Goal: Information Seeking & Learning: Learn about a topic

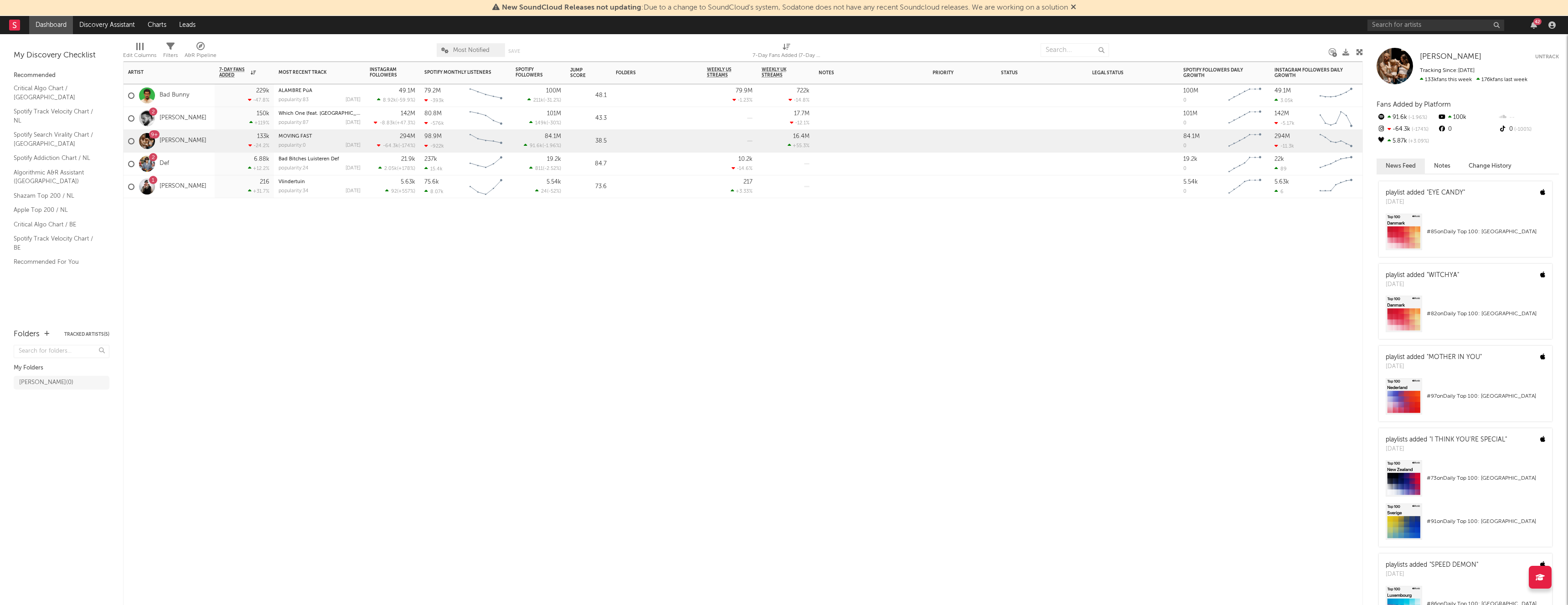
click at [319, 181] on div "Vlindertuin" at bounding box center [320, 182] width 82 height 5
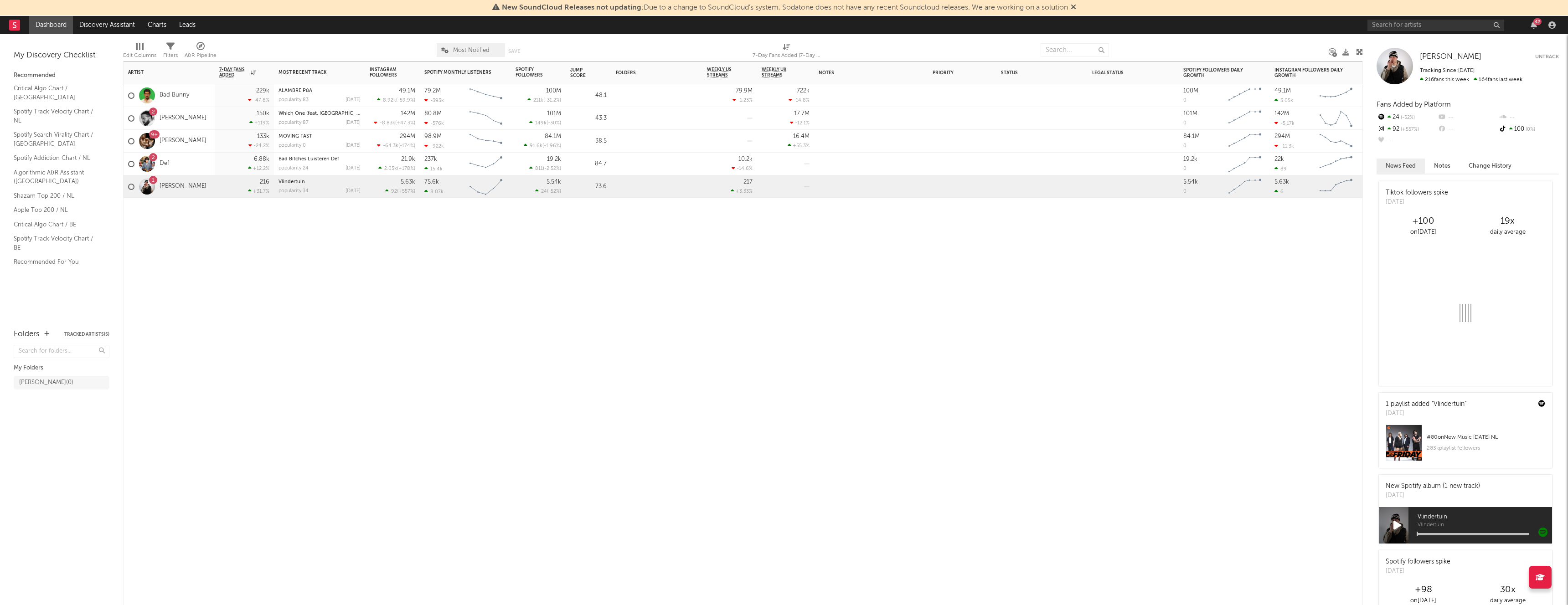
click at [269, 180] on div "216" at bounding box center [265, 182] width 9 height 6
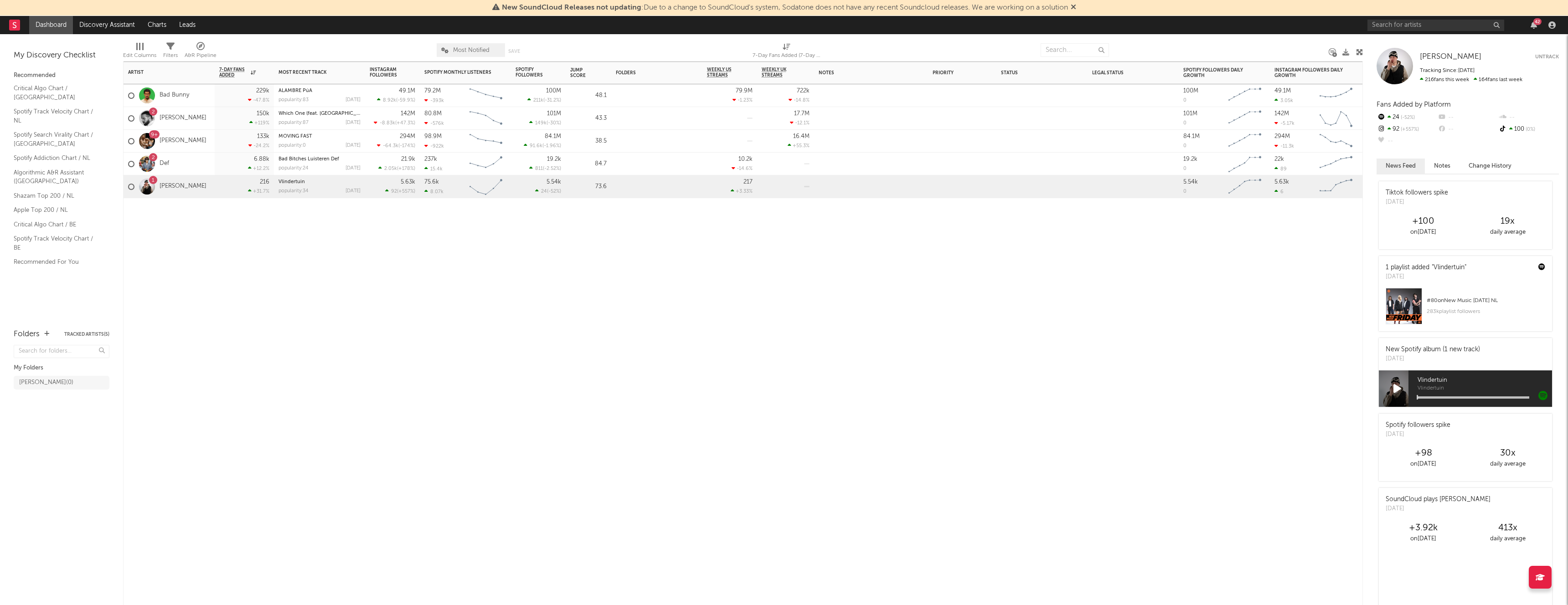
click at [291, 176] on div "Vlindertuin popularity: 34 [DATE]" at bounding box center [320, 187] width 82 height 23
click at [288, 177] on div "Vlindertuin popularity: 34 [DATE]" at bounding box center [320, 187] width 82 height 23
click at [285, 182] on link "Vlindertuin" at bounding box center [292, 182] width 27 height 5
click at [164, 183] on link "[PERSON_NAME]" at bounding box center [183, 187] width 47 height 8
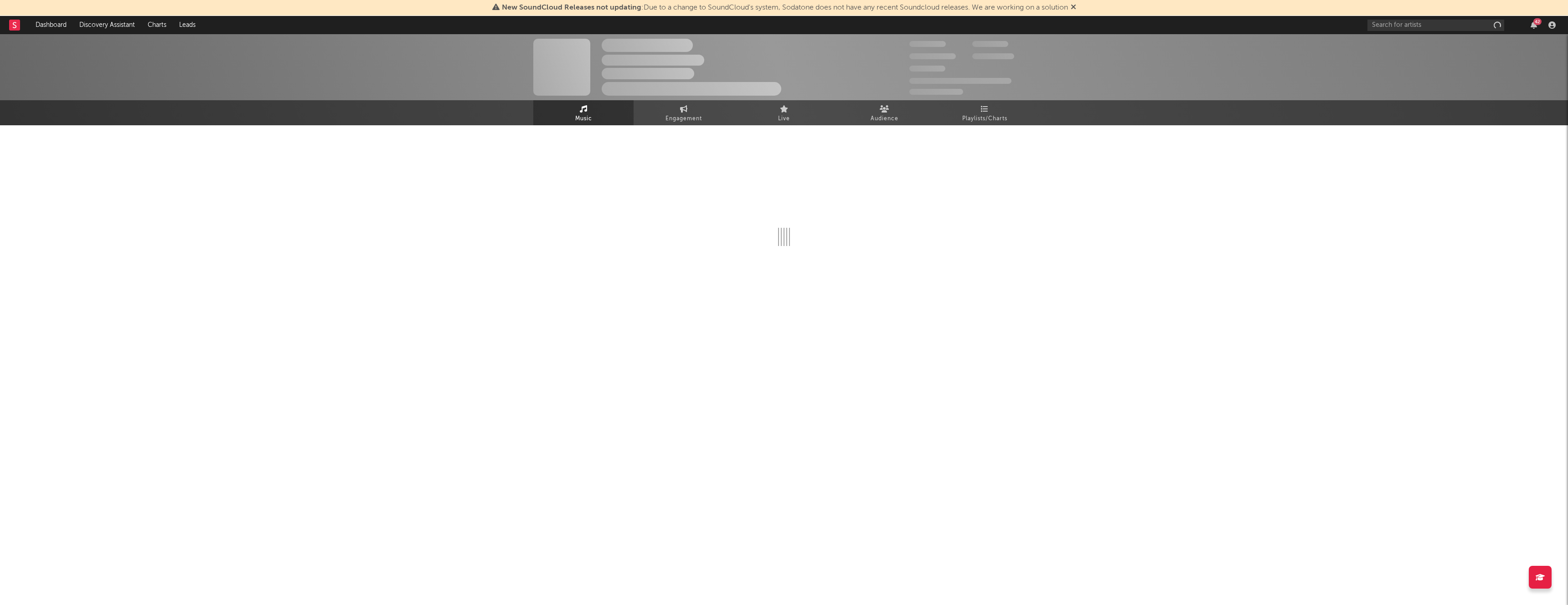
click at [141, 182] on div "The Artist Name Unknown Location | Shoegaze Edit Track Benchmark Summary 300,00…" at bounding box center [784, 184] width 1568 height 298
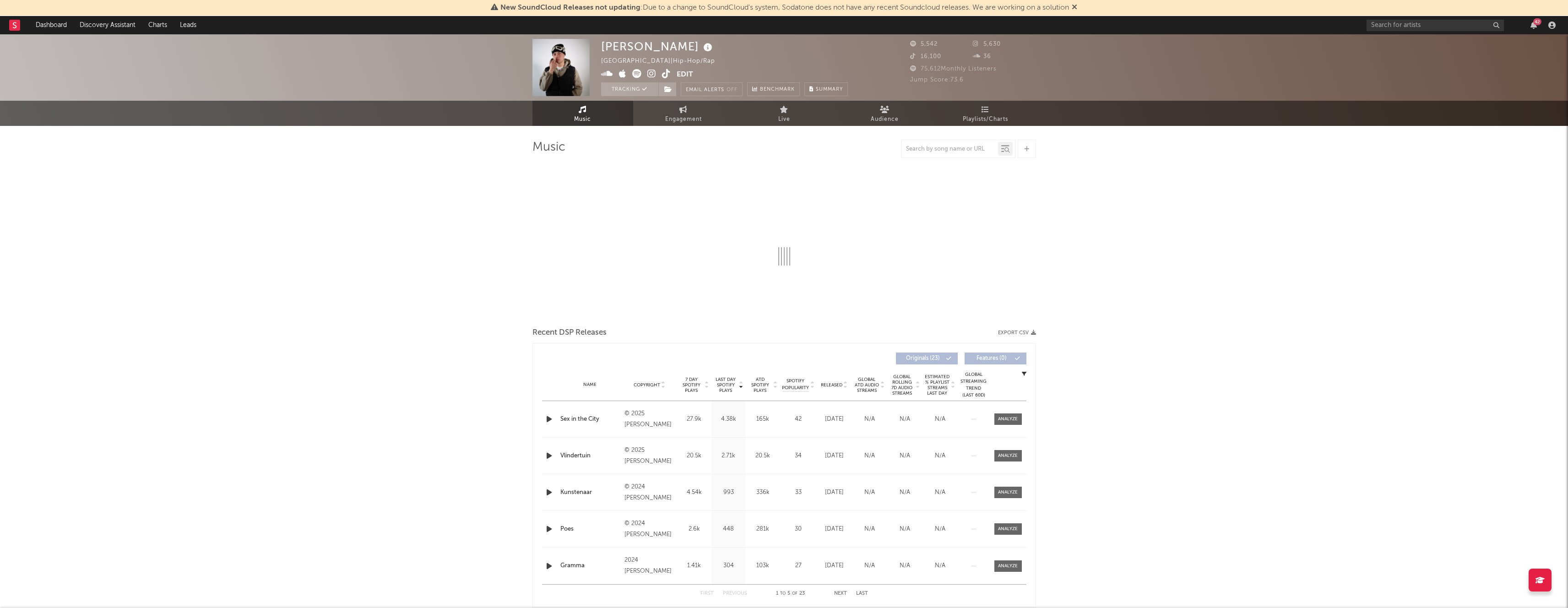
select select "6m"
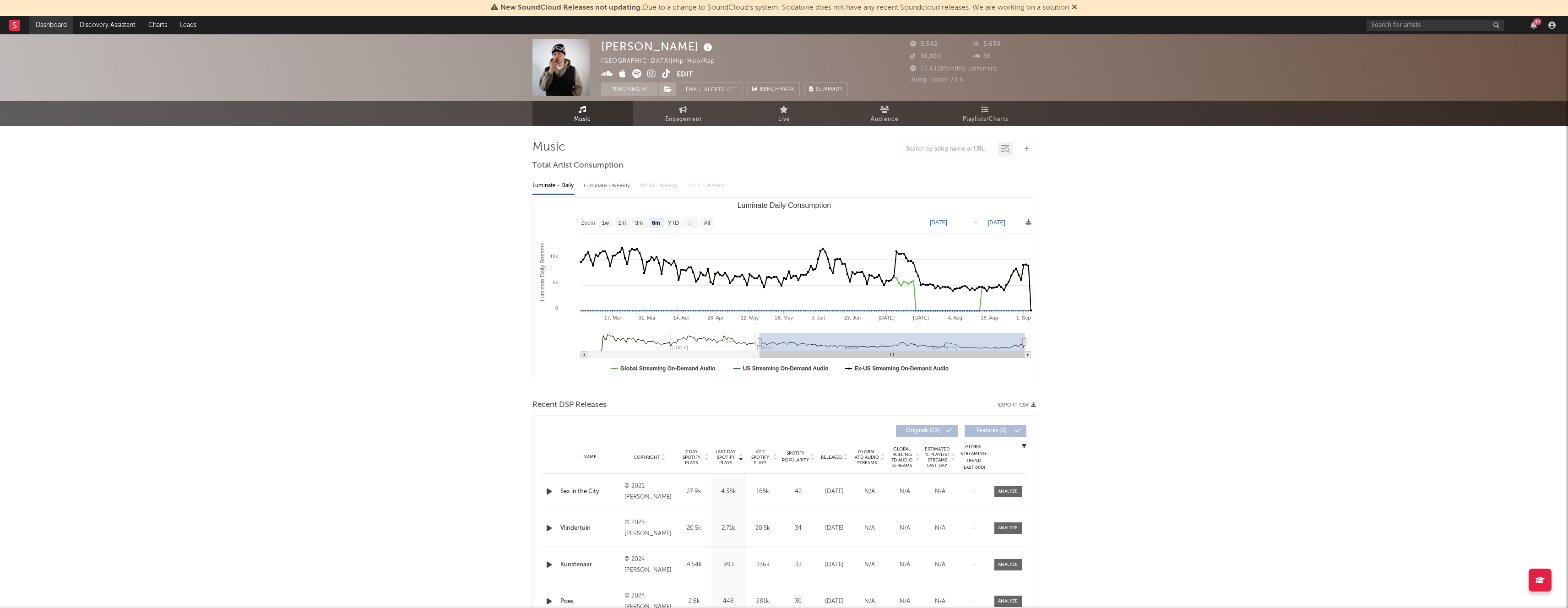
click at [66, 26] on link "Dashboard" at bounding box center [51, 25] width 44 height 18
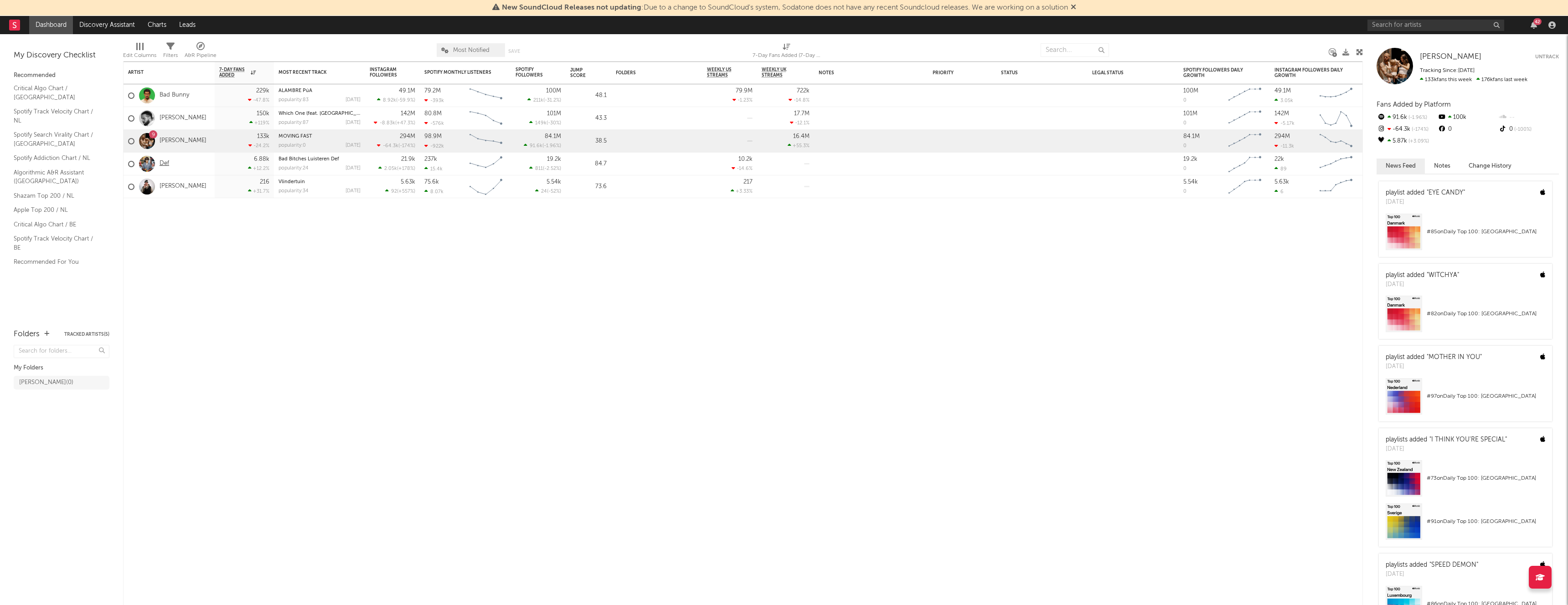
click at [168, 166] on link "Def" at bounding box center [164, 164] width 9 height 8
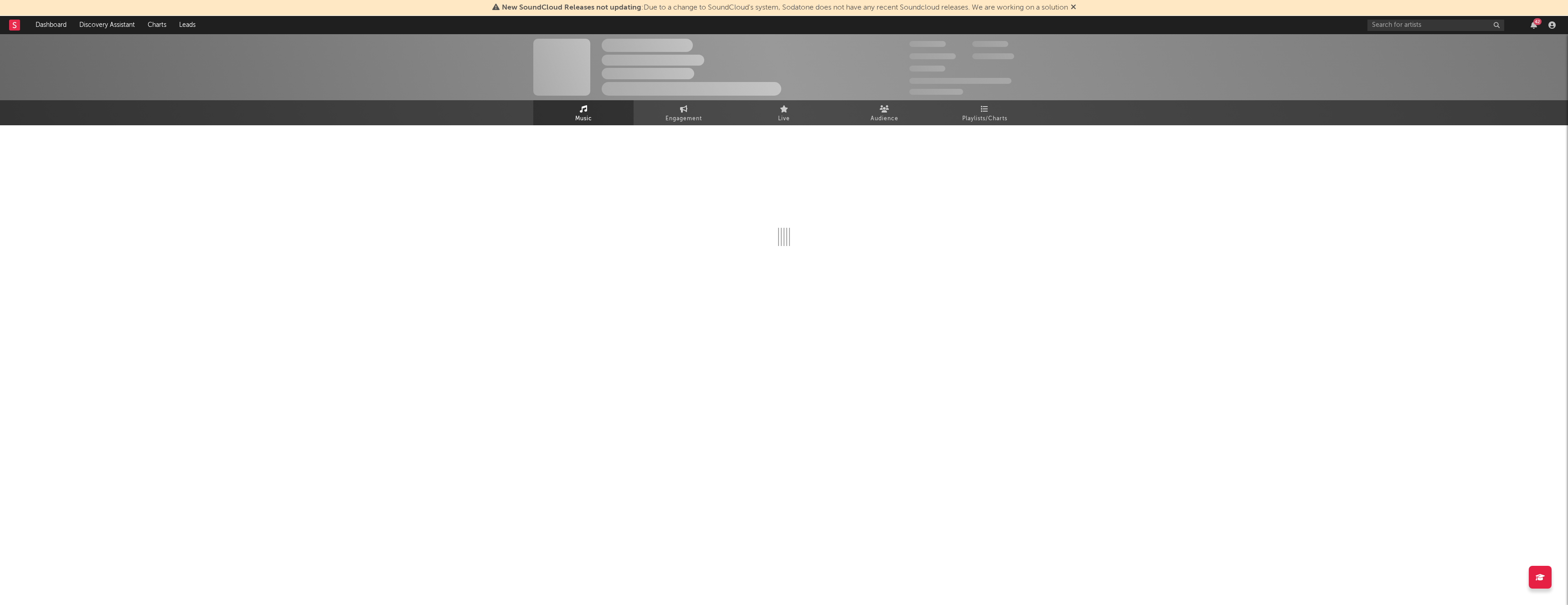
select select "6m"
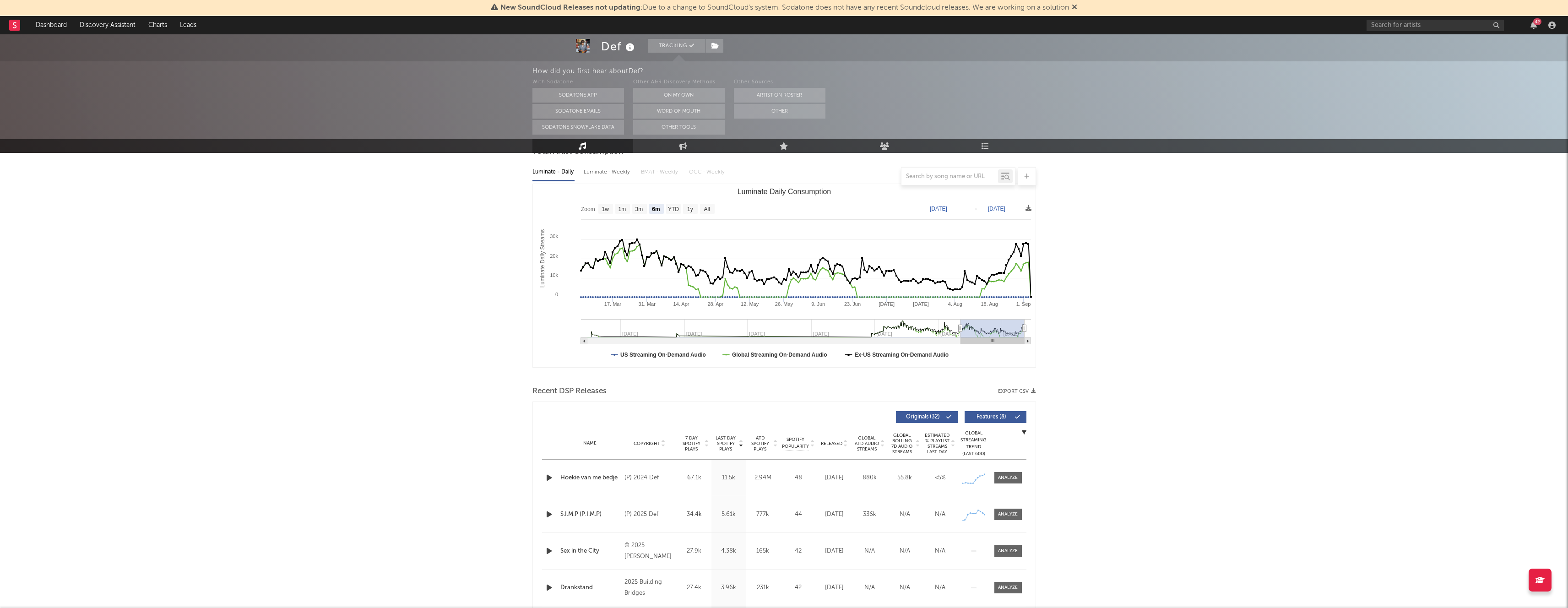
scroll to position [76, 0]
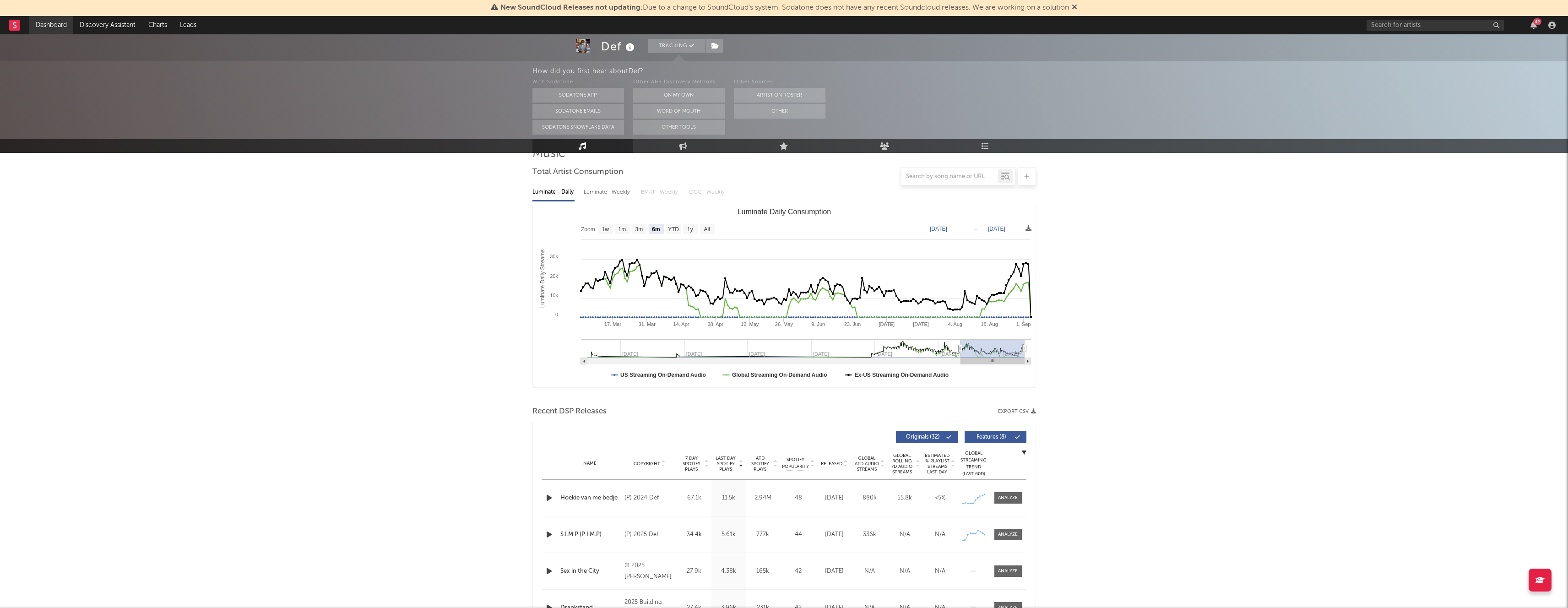
click at [49, 26] on link "Dashboard" at bounding box center [51, 25] width 44 height 18
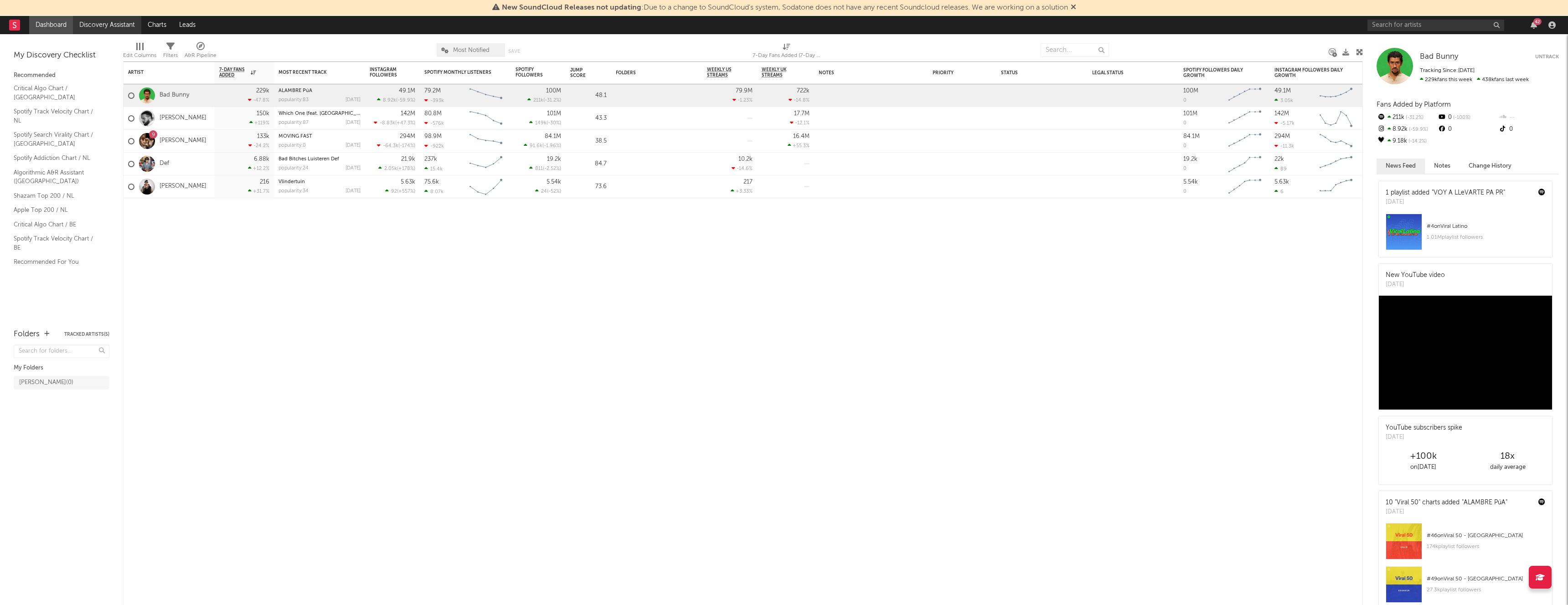
click at [111, 26] on link "Discovery Assistant" at bounding box center [107, 25] width 68 height 18
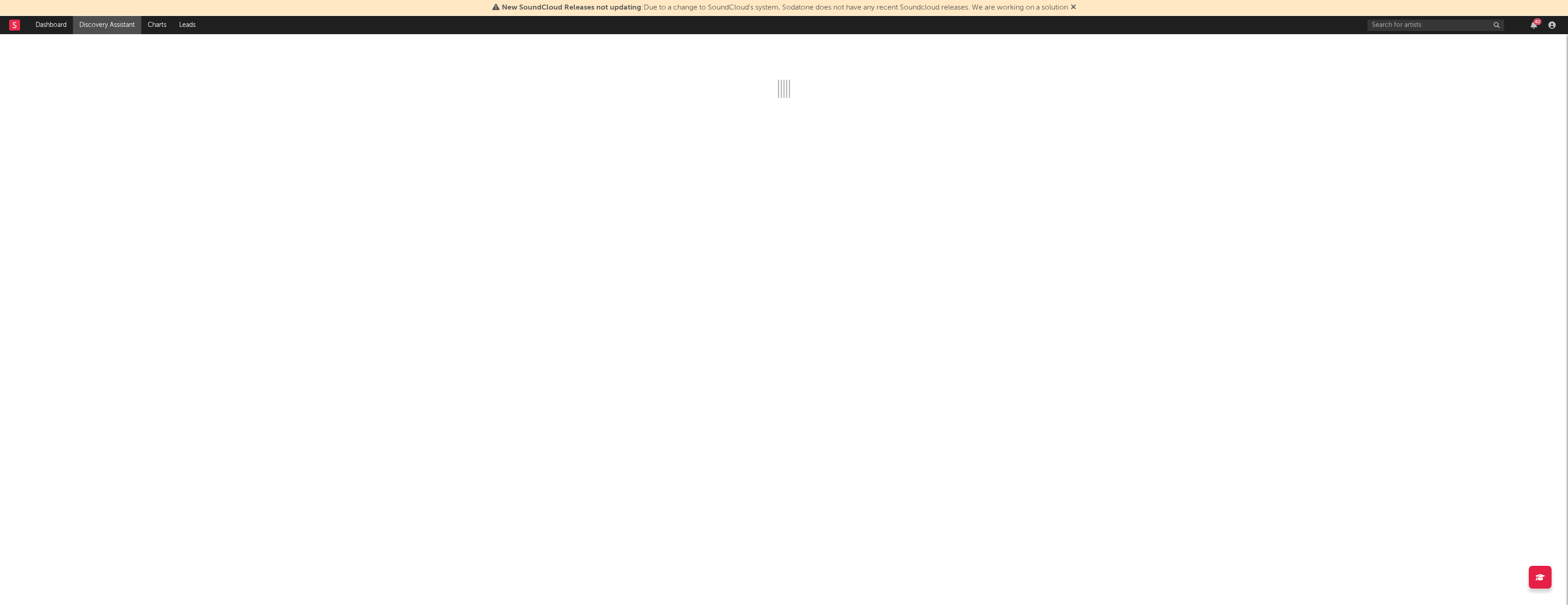
click at [172, 9] on div "New SoundCloud Releases not updating : Due to a change to SoundCloud's system, …" at bounding box center [784, 8] width 1568 height 16
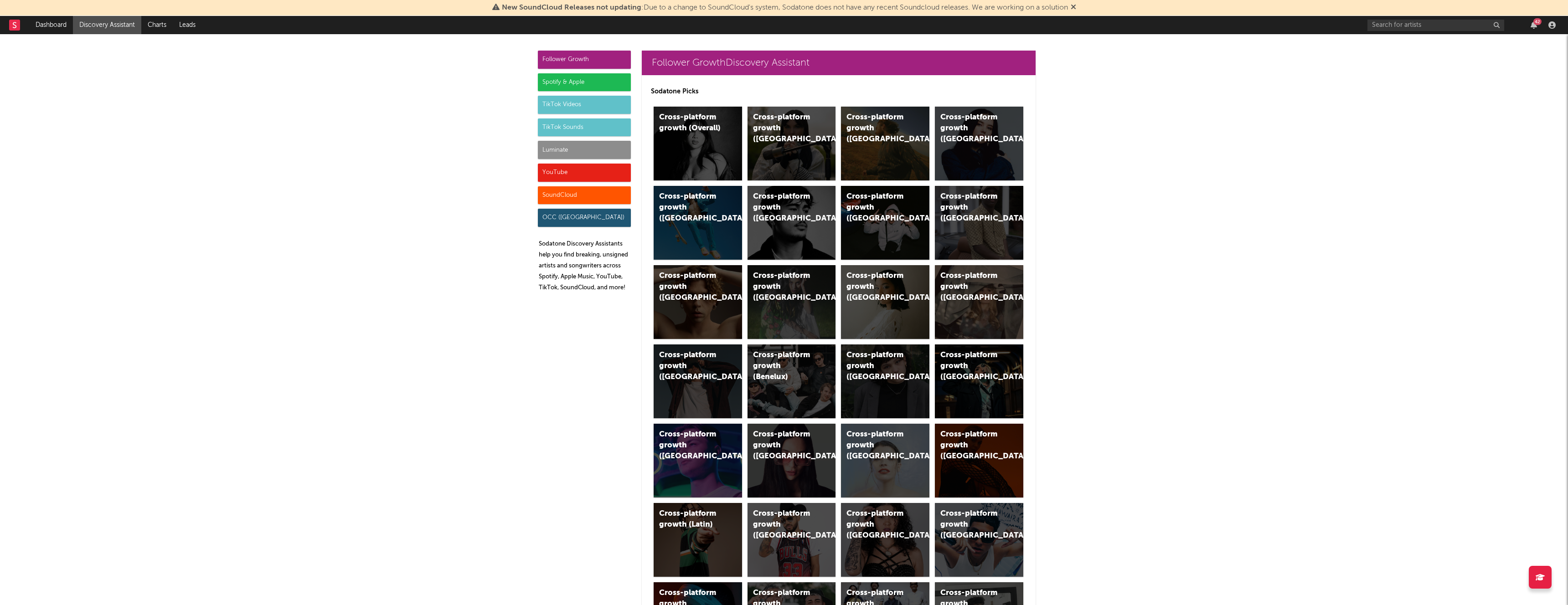
click at [577, 129] on div "TikTok Sounds" at bounding box center [584, 127] width 93 height 18
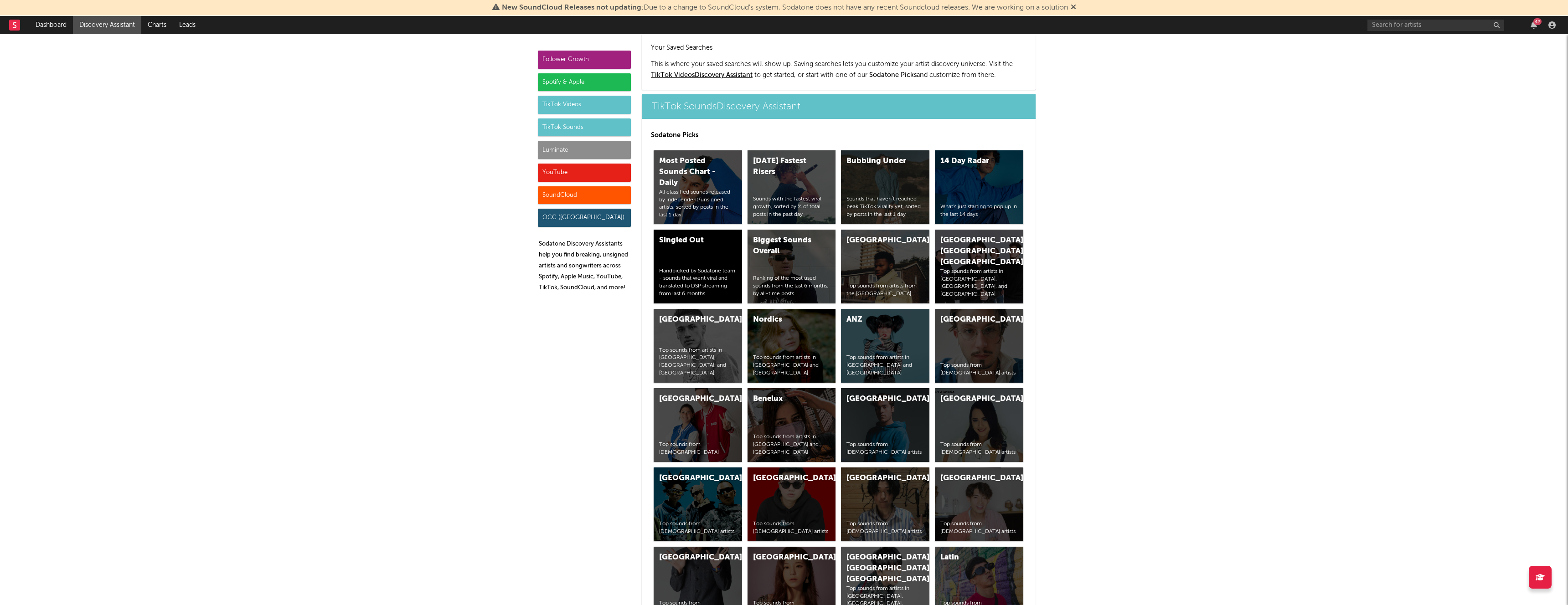
scroll to position [3065, 0]
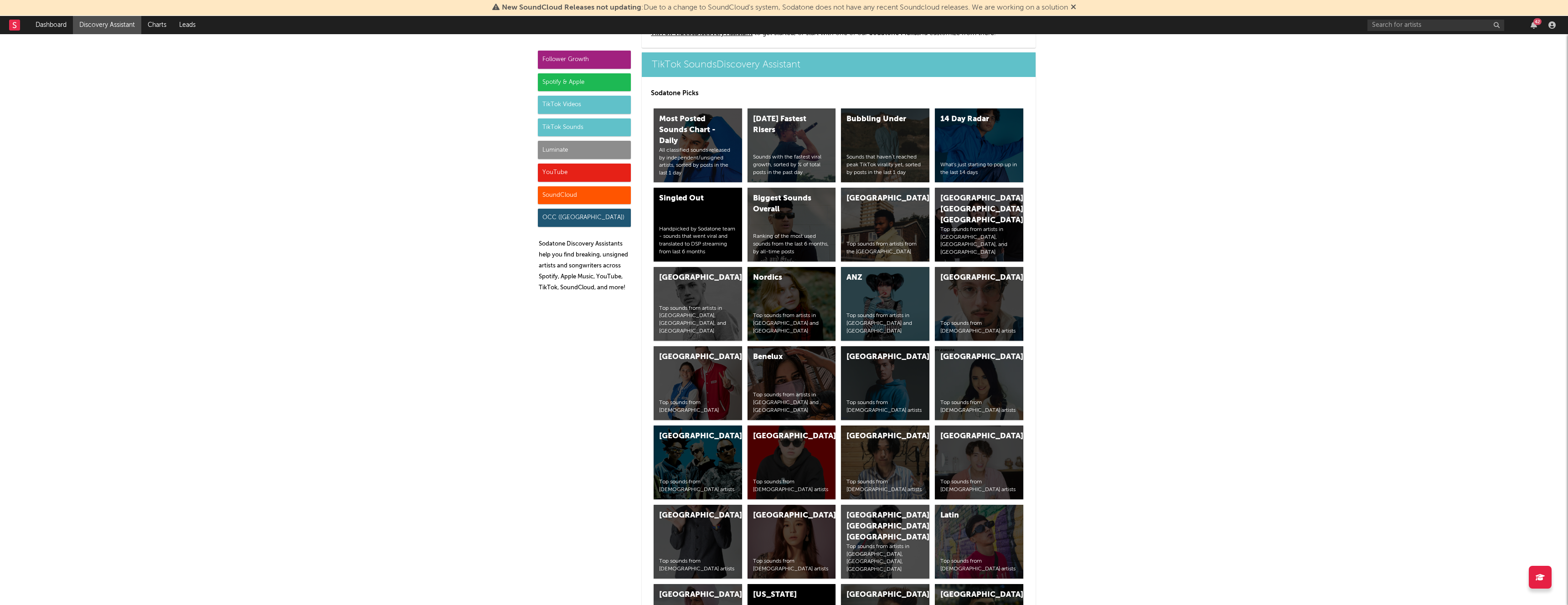
click at [589, 110] on div "TikTok Videos" at bounding box center [584, 104] width 93 height 18
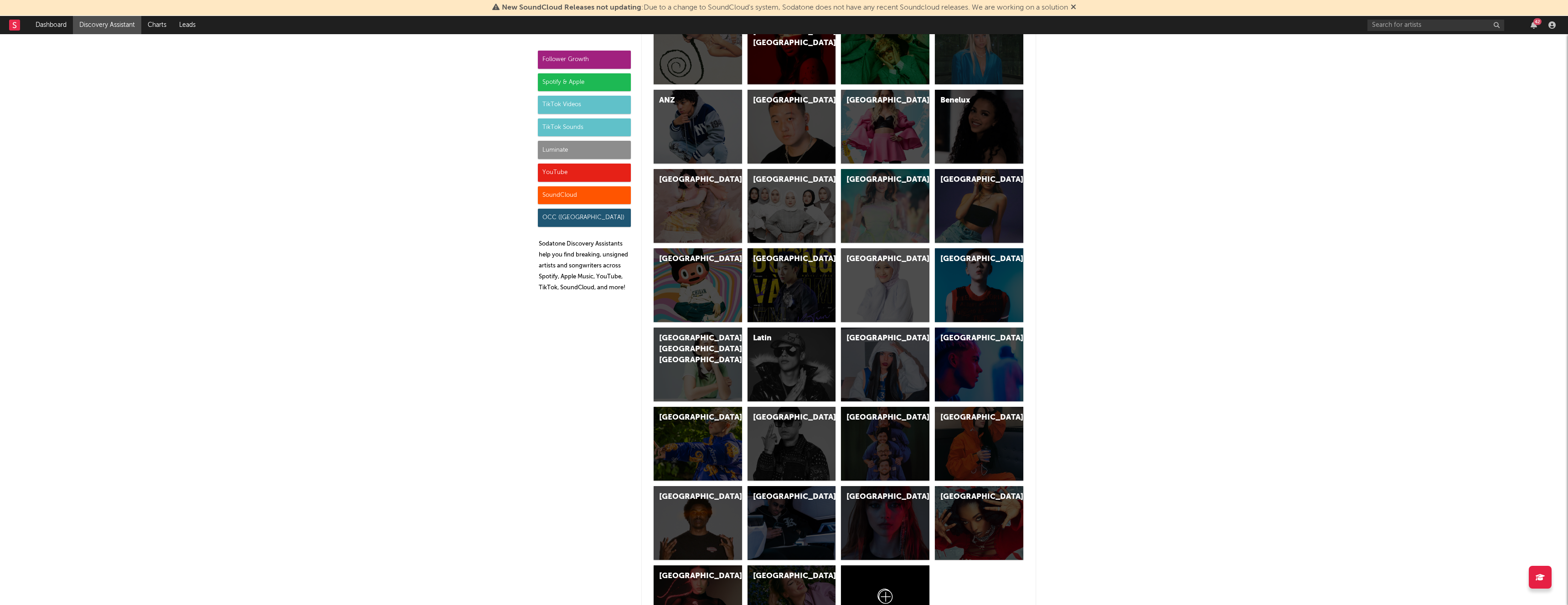
scroll to position [2153, 0]
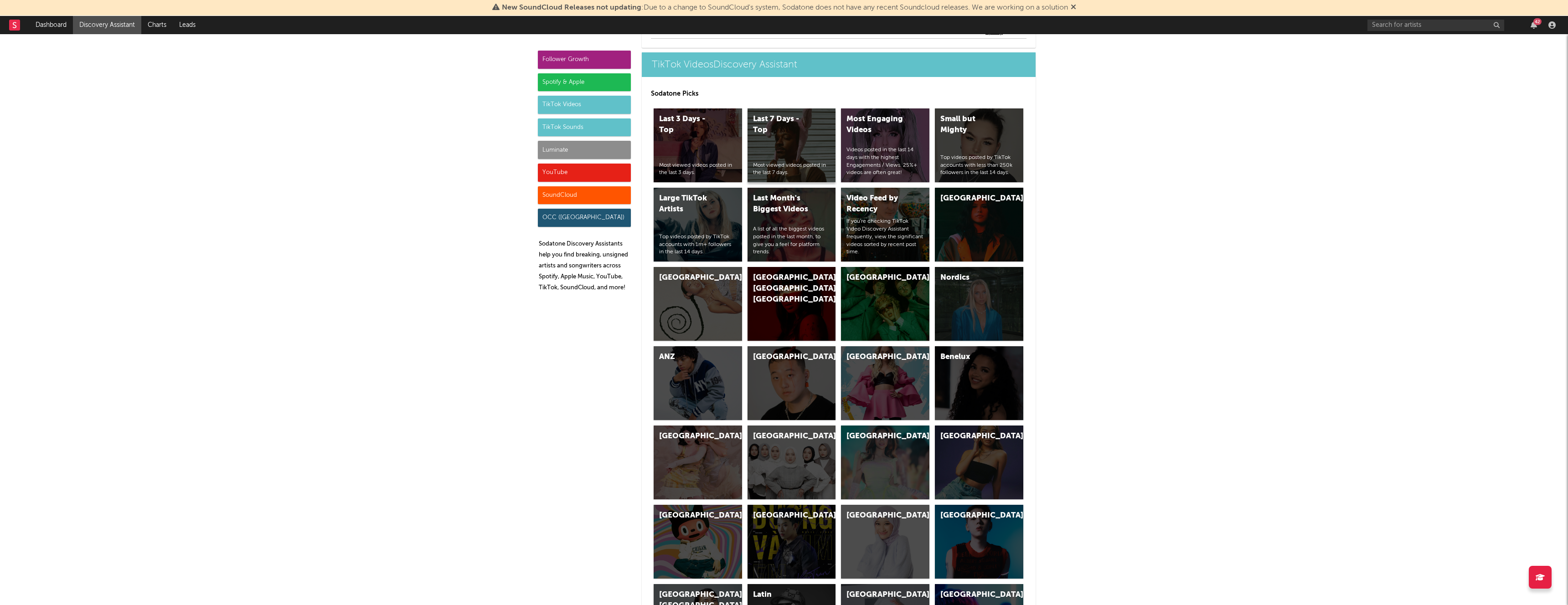
click at [799, 133] on div "Last 7 Days - Top" at bounding box center [784, 125] width 62 height 22
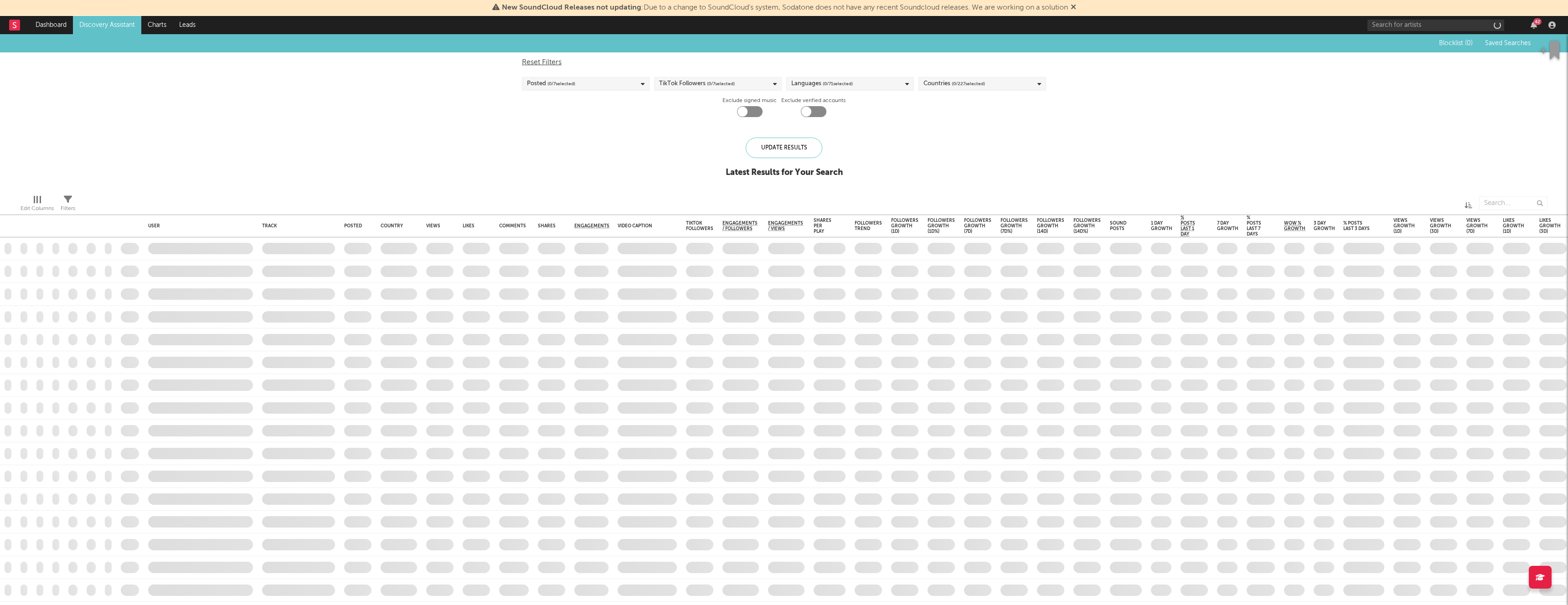
checkbox input "true"
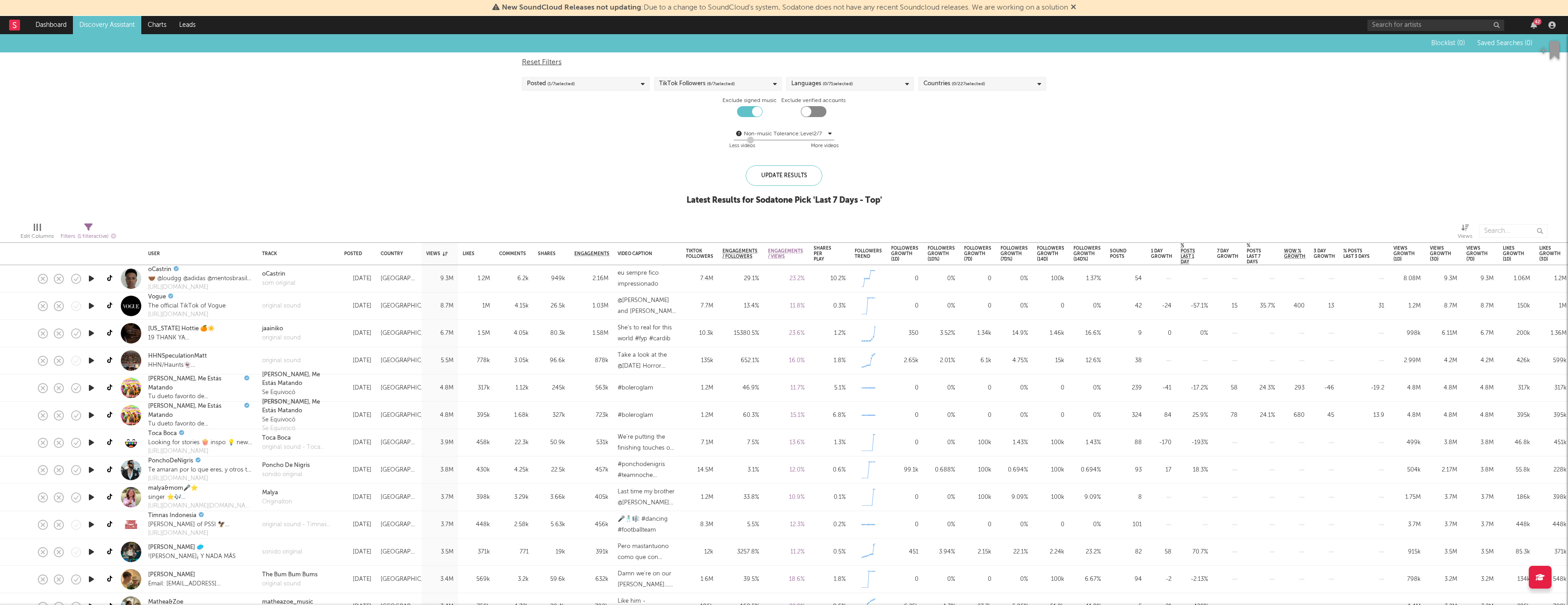
click at [591, 83] on div "Posted ( 1 / 7 selected)" at bounding box center [585, 83] width 127 height 14
click at [680, 137] on div "Non-music Tolerance: Level 2 / 7 2 Less videos More videos" at bounding box center [784, 140] width 524 height 23
click at [697, 95] on div "Reset Filters Posted ( 1 / 7 selected) TikTok Followers ( 6 / 7 selected) Langu…" at bounding box center [784, 104] width 533 height 104
click at [705, 89] on div "TikTok Followers ( 6 / 7 selected)" at bounding box center [697, 83] width 76 height 11
click at [673, 181] on div "More than 3M" at bounding box center [723, 182] width 105 height 11
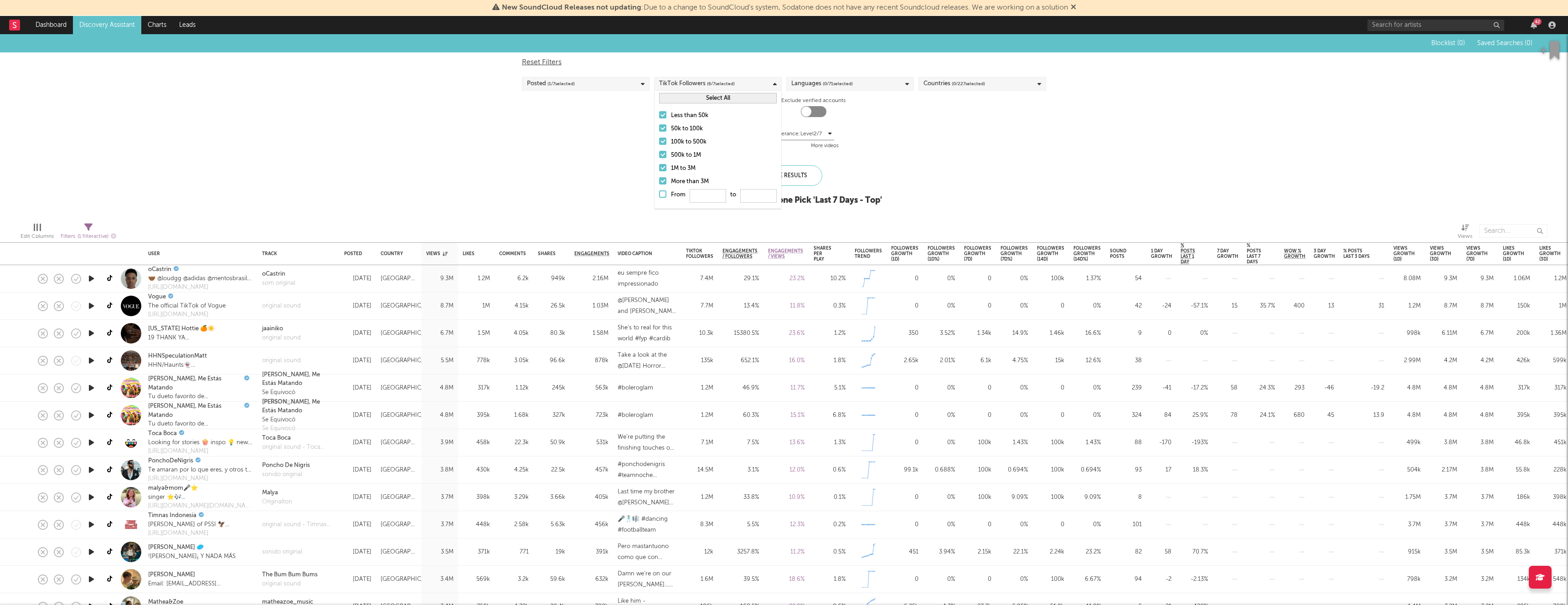
click at [659, 181] on input "More than 3M" at bounding box center [659, 182] width 0 height 11
click at [688, 161] on div "Less than 50k 50k to 100k 100k to 500k 500k to 1M 1M to 3M More than 3M From to" at bounding box center [717, 156] width 127 height 103
click at [692, 148] on div "Less than 50k 50k to 100k 100k to 500k 500k to 1M 1M to 3M More than 3M From to" at bounding box center [717, 156] width 127 height 103
click at [685, 159] on div "500k to 1M" at bounding box center [723, 155] width 105 height 11
click at [659, 159] on input "500k to 1M" at bounding box center [659, 155] width 0 height 11
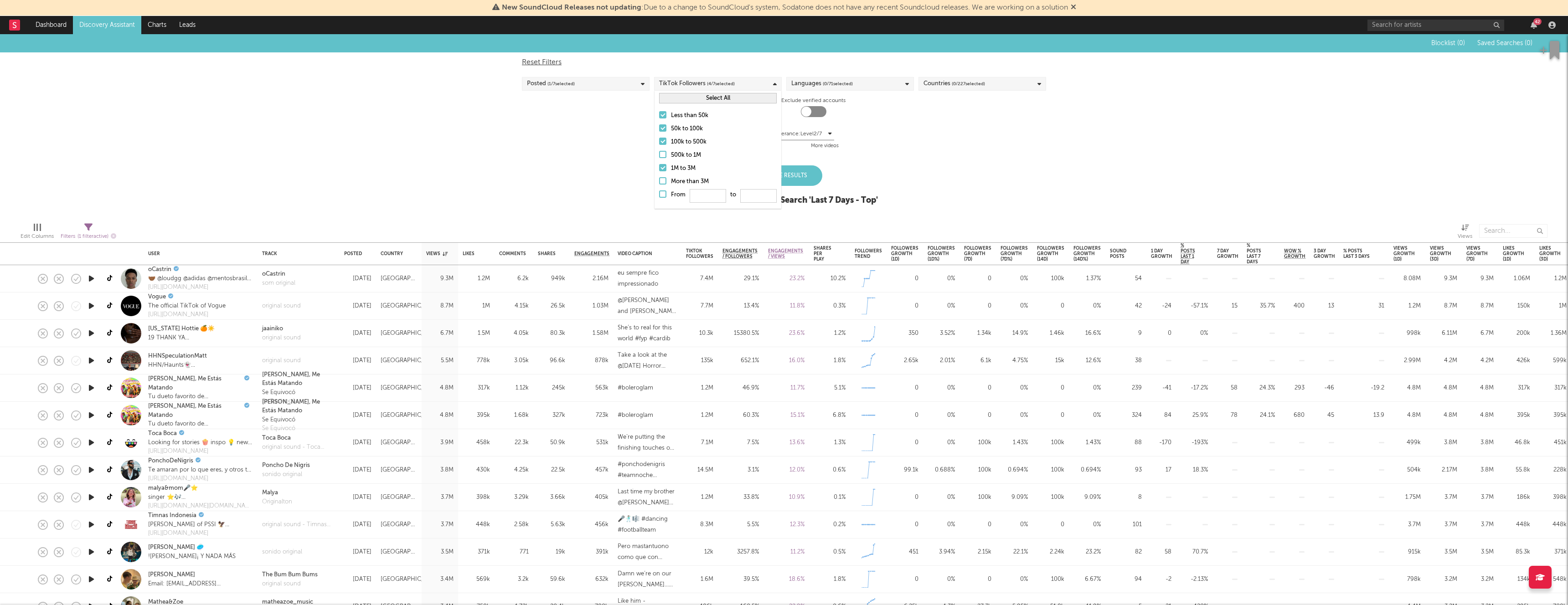
click at [666, 140] on div at bounding box center [662, 141] width 7 height 7
click at [659, 140] on input "100k to 500k" at bounding box center [659, 142] width 0 height 11
click at [664, 168] on div at bounding box center [662, 167] width 7 height 7
click at [659, 168] on input "1M to 3M" at bounding box center [659, 168] width 0 height 11
click at [664, 126] on div at bounding box center [662, 128] width 7 height 7
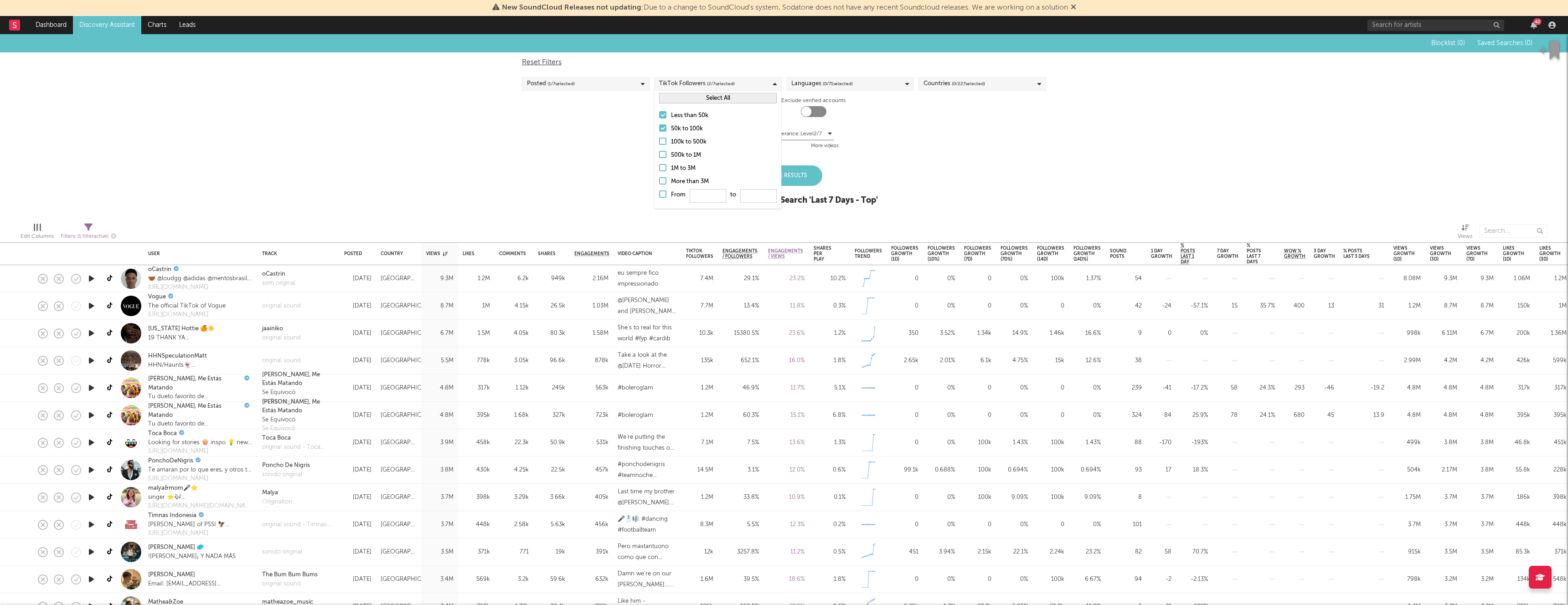
click at [659, 126] on input "50k to 100k" at bounding box center [659, 129] width 0 height 11
click at [871, 136] on div "Non-music Tolerance: Level 2 / 7 2 Less videos More videos" at bounding box center [784, 140] width 524 height 23
click at [874, 95] on div "Reset Filters Posted ( 1 / 7 selected) TikTok Followers ( 1 / 7 selected) Langu…" at bounding box center [784, 104] width 533 height 104
click at [878, 83] on div "Languages ( 0 / 71 selected)" at bounding box center [850, 83] width 127 height 14
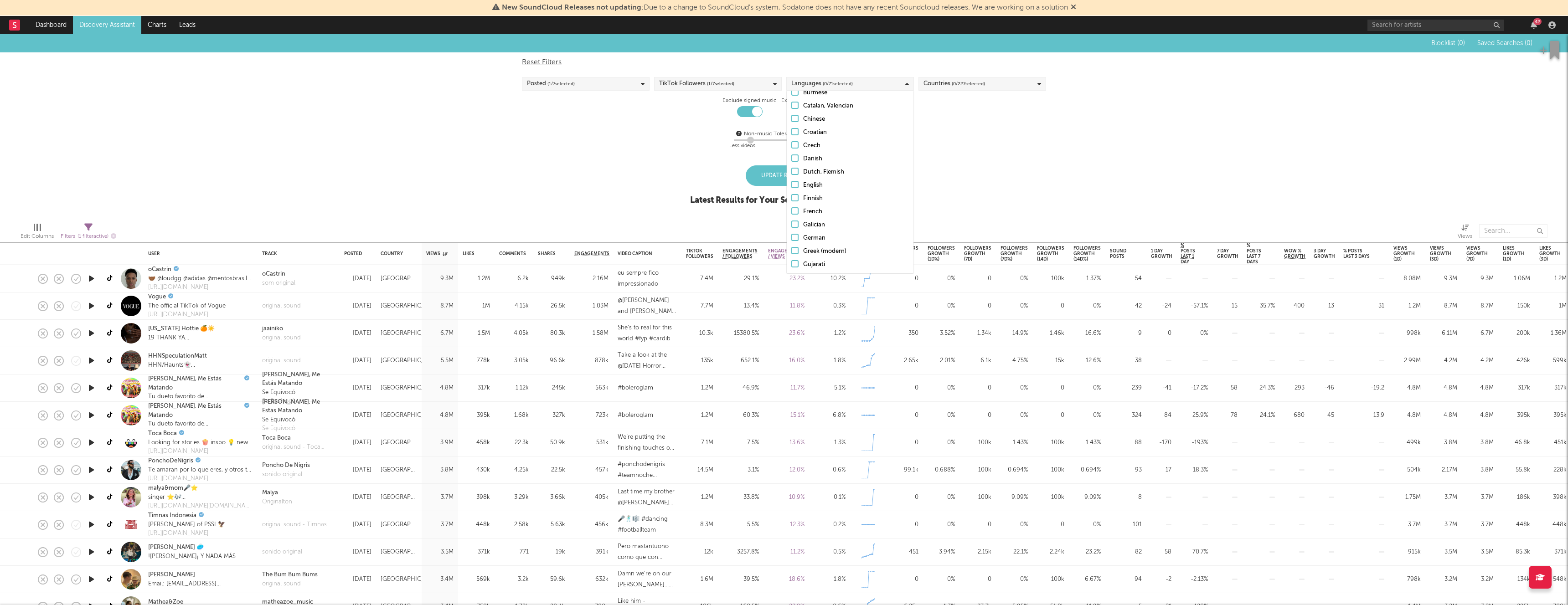
scroll to position [113, 0]
click at [814, 176] on div "Dutch, Flemish" at bounding box center [855, 174] width 105 height 11
click at [791, 176] on input "Dutch, Flemish" at bounding box center [791, 174] width 0 height 11
click at [939, 127] on div "Non-music Tolerance: Level 2 / 7 2 Less videos More videos" at bounding box center [784, 139] width 524 height 34
click at [953, 95] on div "Reset Filters Posted ( 1 / 7 selected) TikTok Followers ( 1 / 7 selected) Langu…" at bounding box center [784, 104] width 533 height 104
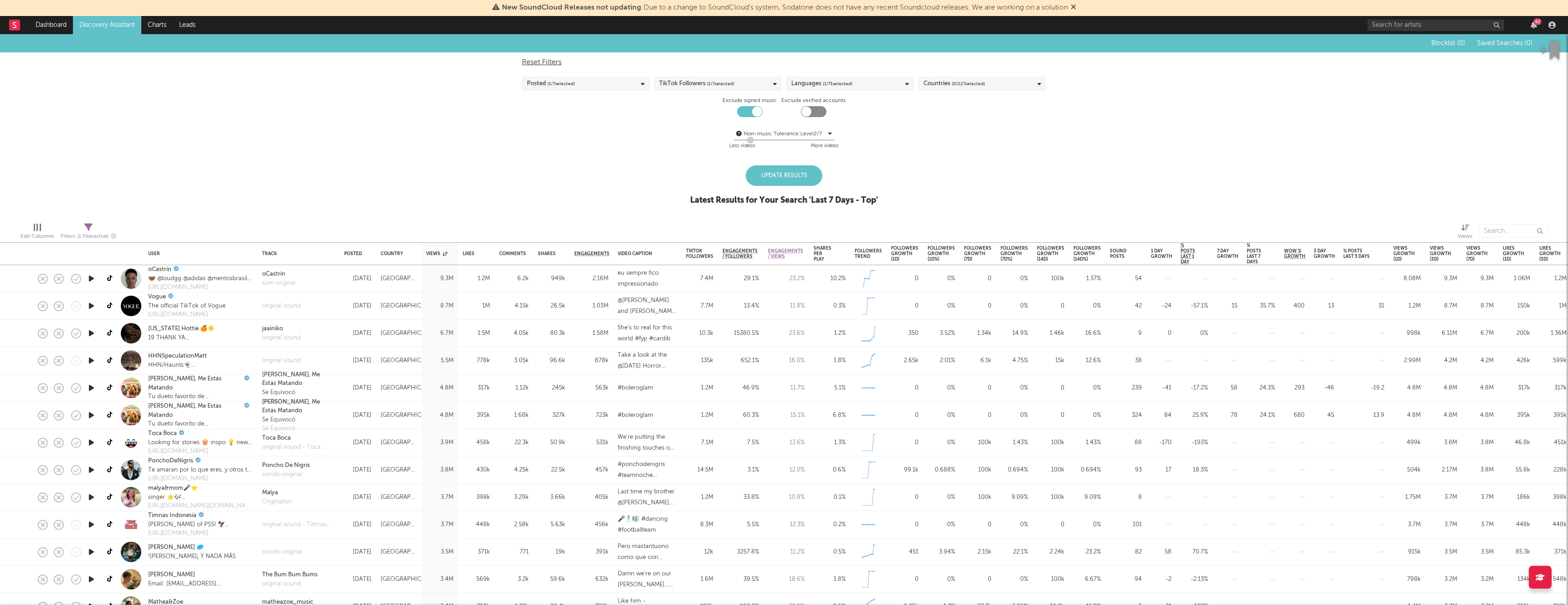
click at [953, 91] on div "Reset Filters Posted ( 1 / 7 selected) TikTok Followers ( 1 / 7 selected) Langu…" at bounding box center [784, 104] width 533 height 104
click at [953, 87] on span "( 0 / 227 selected)" at bounding box center [968, 83] width 33 height 11
type input "[PERSON_NAME]"
click at [944, 95] on button "Select All" at bounding box center [982, 98] width 117 height 11
click at [943, 119] on input "[PERSON_NAME]" at bounding box center [982, 115] width 117 height 14
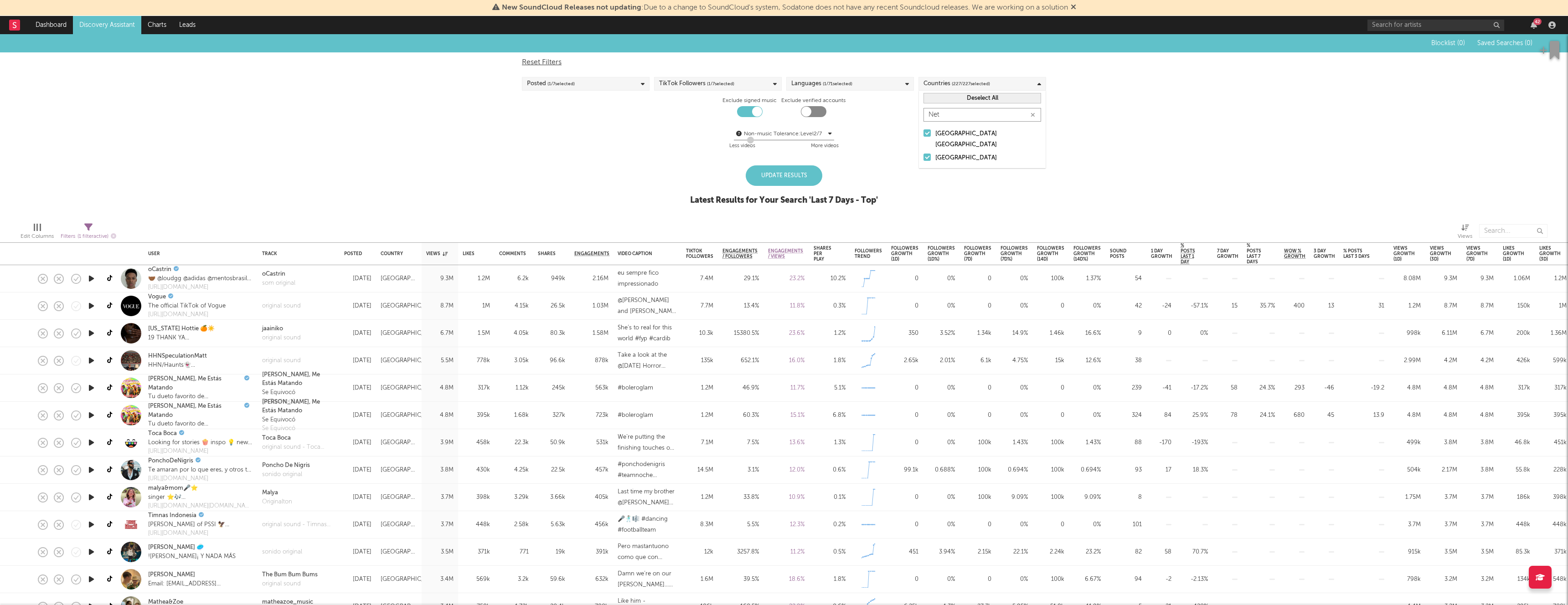
type input "Net"
click at [954, 129] on div "[GEOGRAPHIC_DATA] [GEOGRAPHIC_DATA]" at bounding box center [988, 139] width 105 height 22
click at [924, 129] on input "[GEOGRAPHIC_DATA] [GEOGRAPHIC_DATA]" at bounding box center [924, 139] width 0 height 22
click at [1071, 155] on div "Blocklist ( 0 ) Saved Searches ( 0 ) Reset Filters Posted ( 1 / 7 selected) Tik…" at bounding box center [784, 125] width 1568 height 181
click at [812, 186] on div "Update Results" at bounding box center [784, 176] width 76 height 21
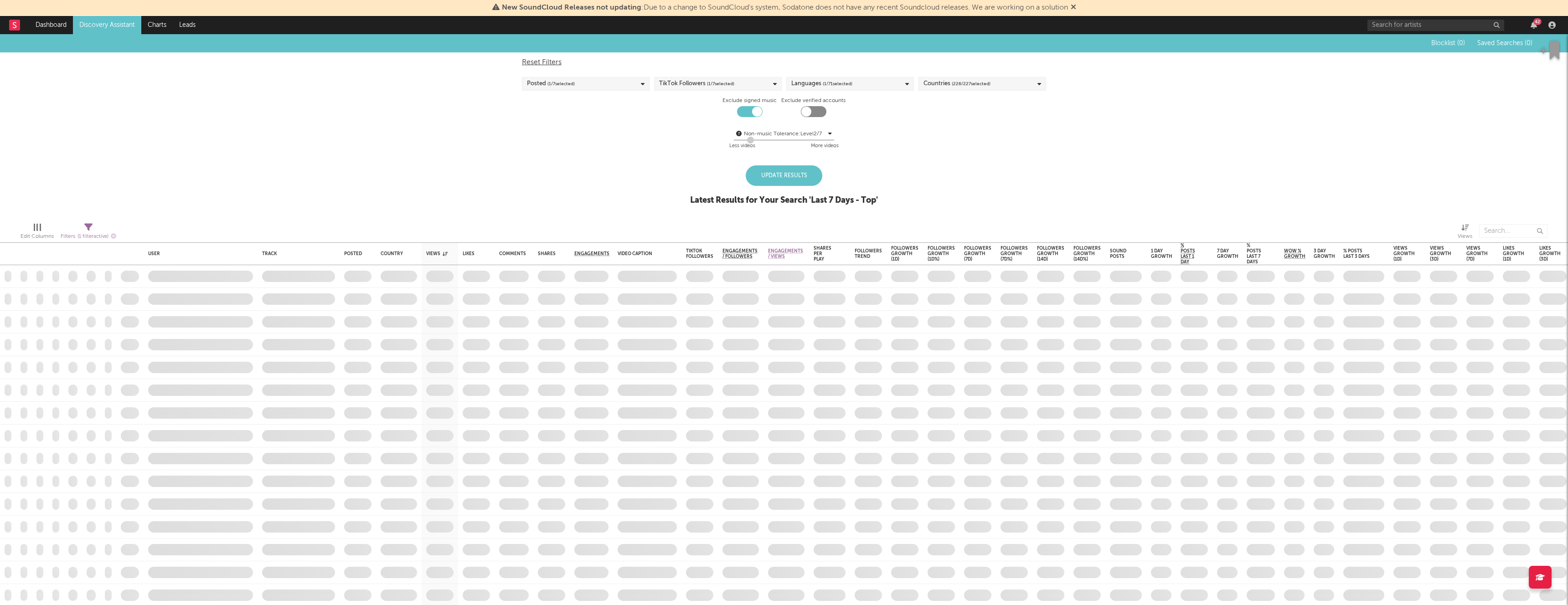
click at [807, 176] on div "Update Results" at bounding box center [784, 176] width 76 height 21
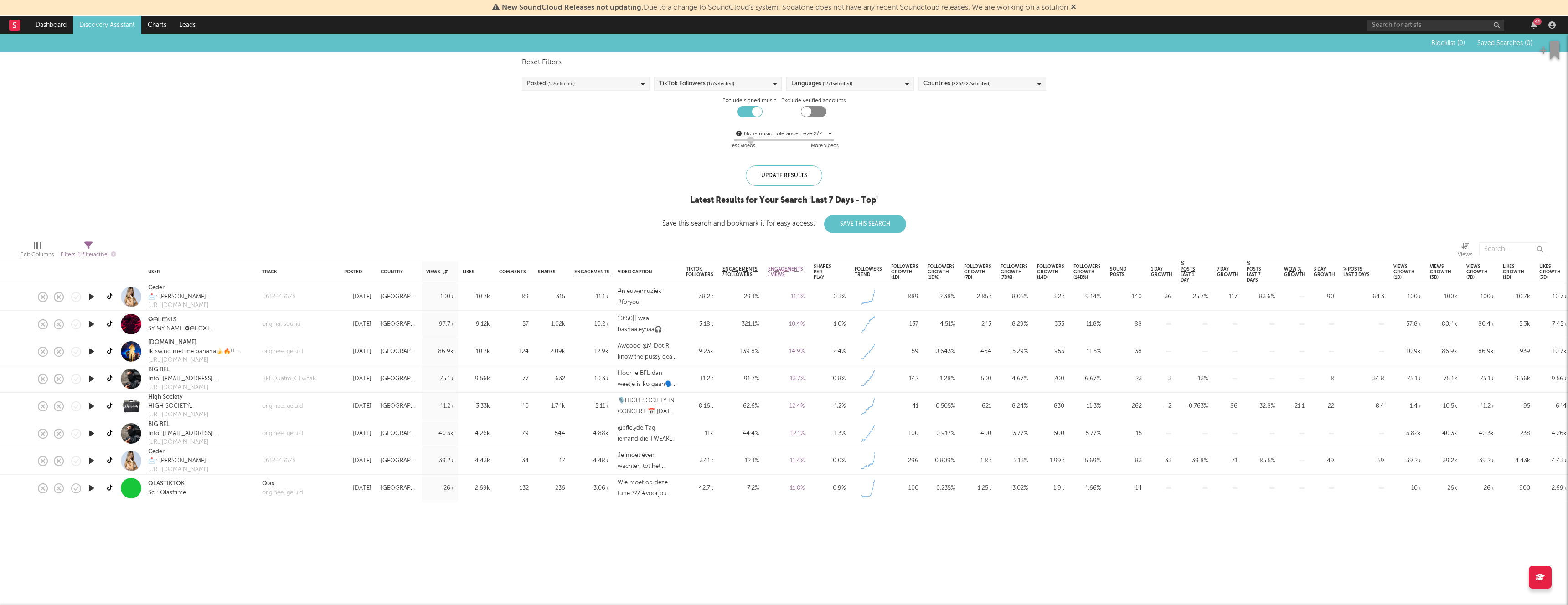
click at [987, 90] on div "Countries ( 226 / 227 selected)" at bounding box center [982, 83] width 127 height 14
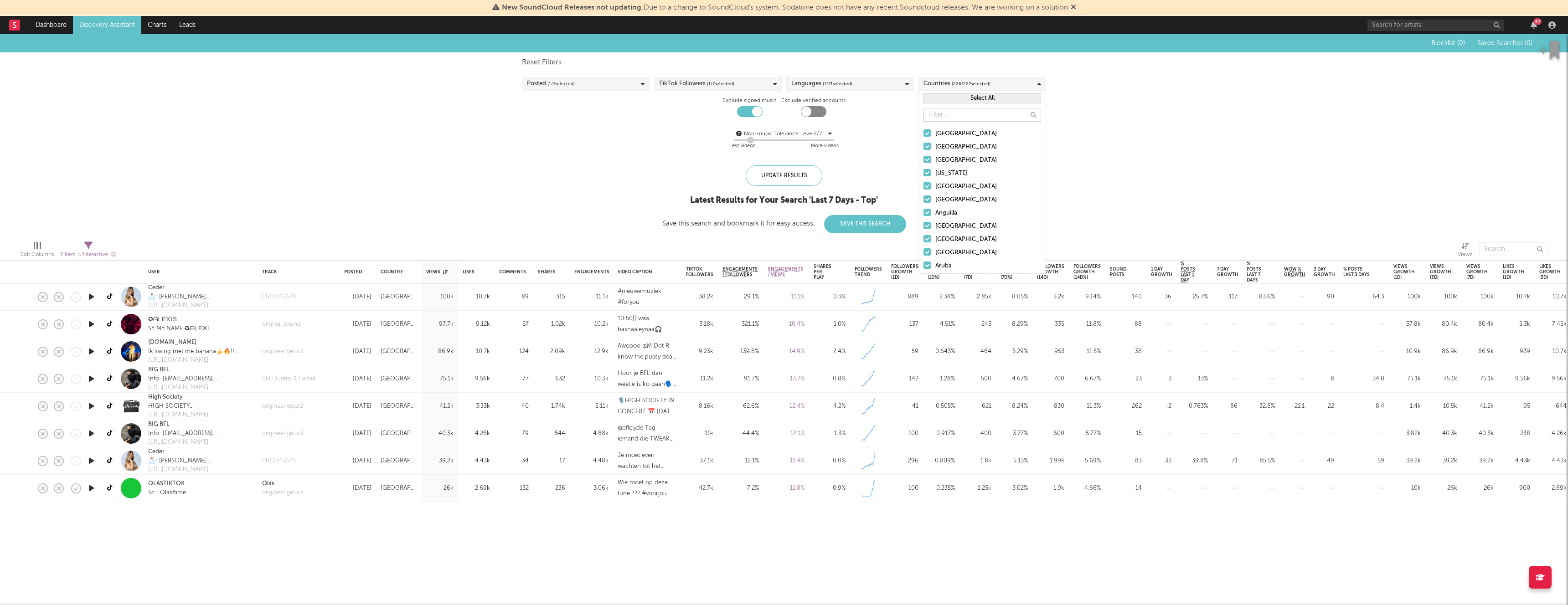
click at [992, 95] on button "Select All" at bounding box center [982, 98] width 117 height 11
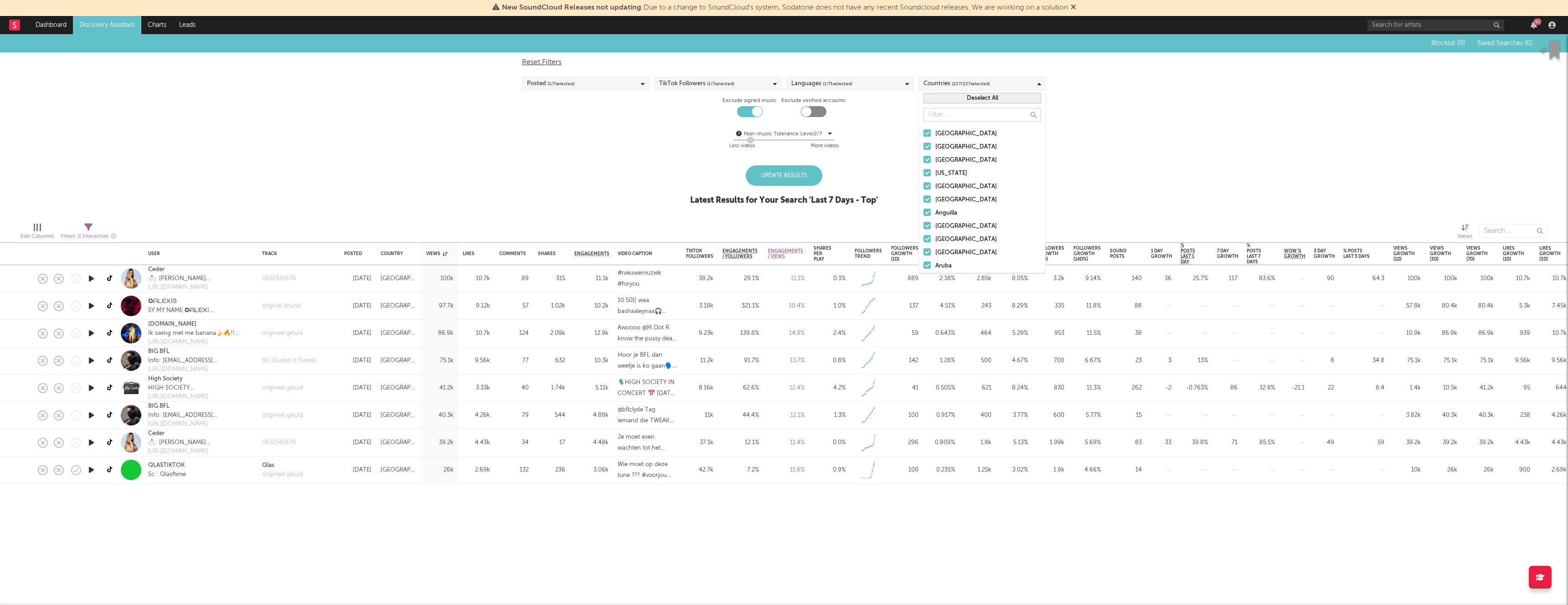
click at [992, 95] on button "Deselect All" at bounding box center [982, 98] width 117 height 11
click at [969, 115] on input "text" at bounding box center [982, 115] width 117 height 14
type input "Neth"
click at [964, 152] on div "[GEOGRAPHIC_DATA]" at bounding box center [988, 158] width 105 height 11
click at [924, 152] on input "[GEOGRAPHIC_DATA]" at bounding box center [924, 158] width 0 height 11
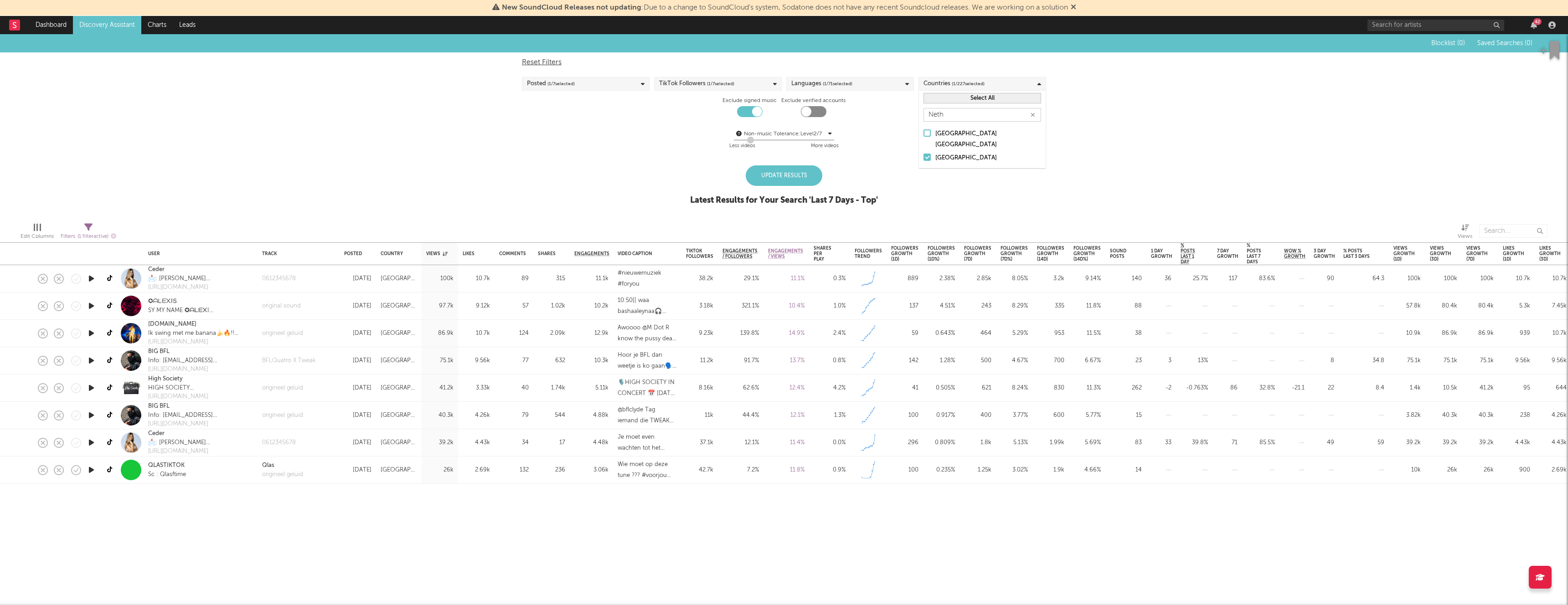
click at [760, 178] on div "Update Results" at bounding box center [784, 176] width 76 height 21
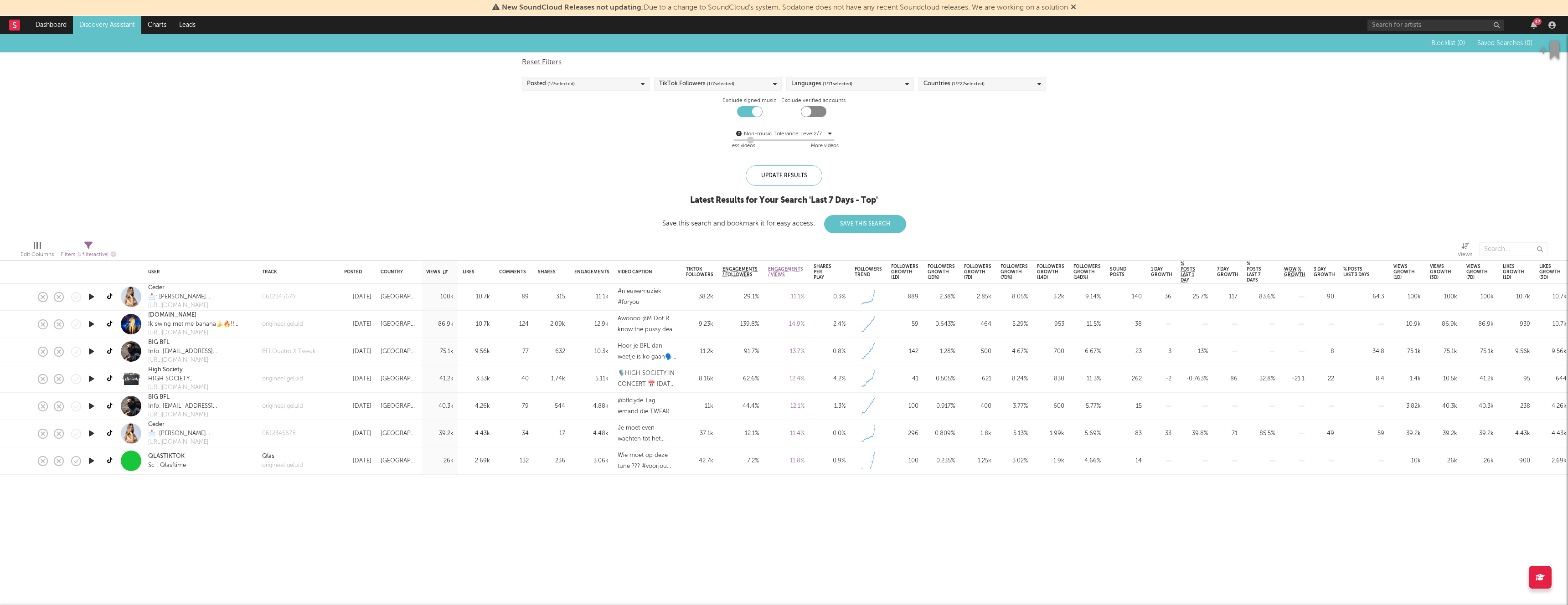
click at [377, 170] on div "Blocklist ( 0 ) Saved Searches ( 0 ) Reset Filters Posted ( 1 / 7 selected) Tik…" at bounding box center [784, 134] width 1568 height 199
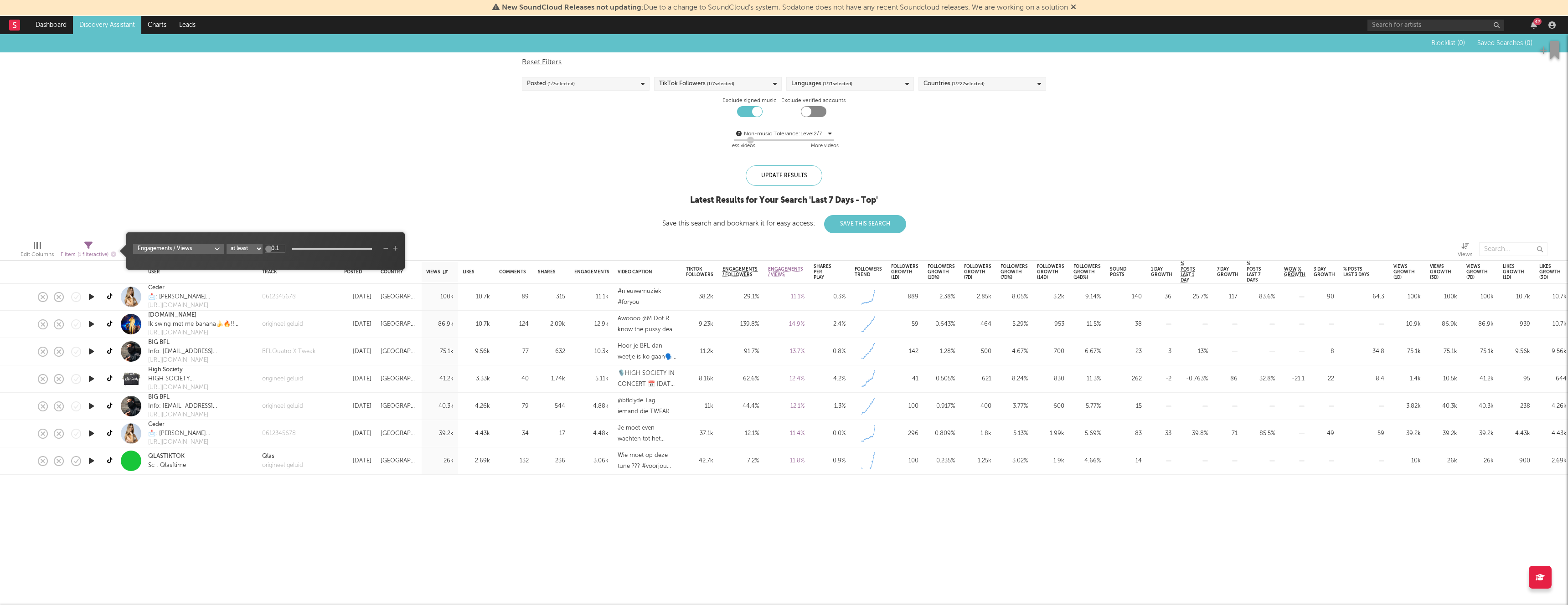
click at [101, 256] on span "( 1 filter active)" at bounding box center [93, 255] width 31 height 5
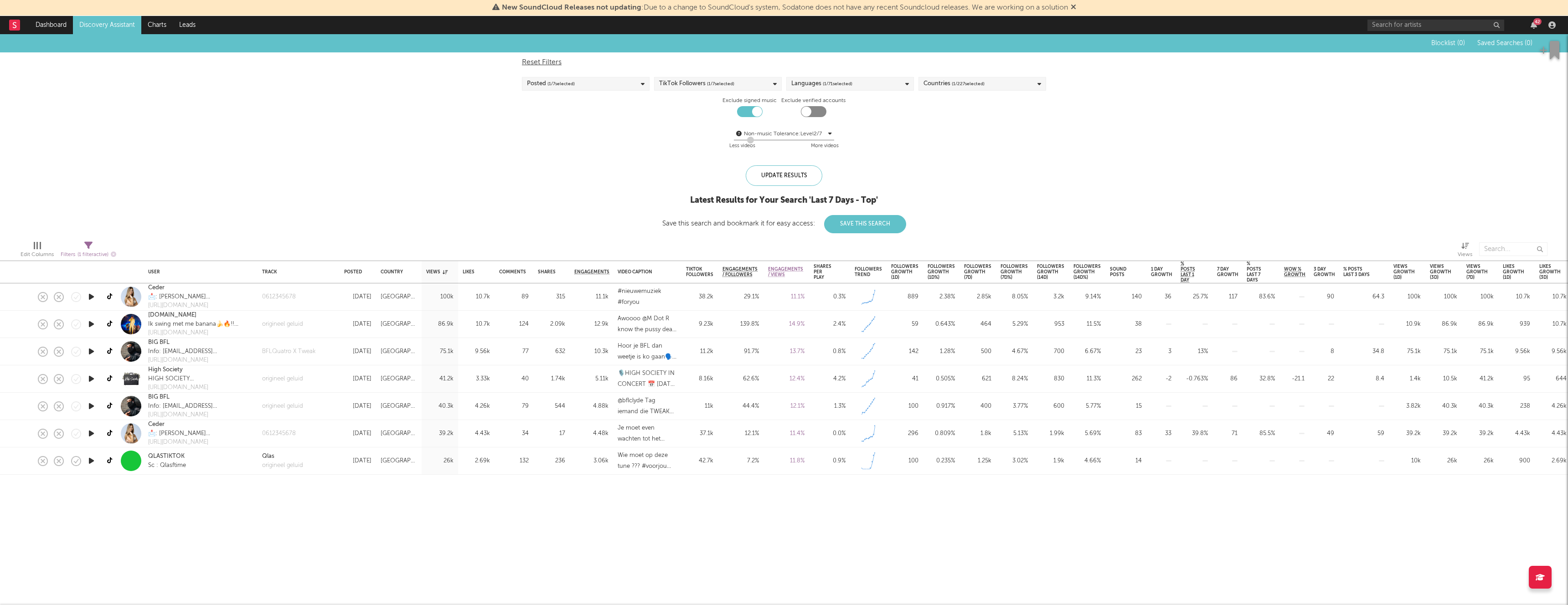
click at [484, 168] on div "Blocklist ( 0 ) Saved Searches ( 0 ) Reset Filters Posted ( 1 / 7 selected) Tik…" at bounding box center [784, 134] width 1568 height 199
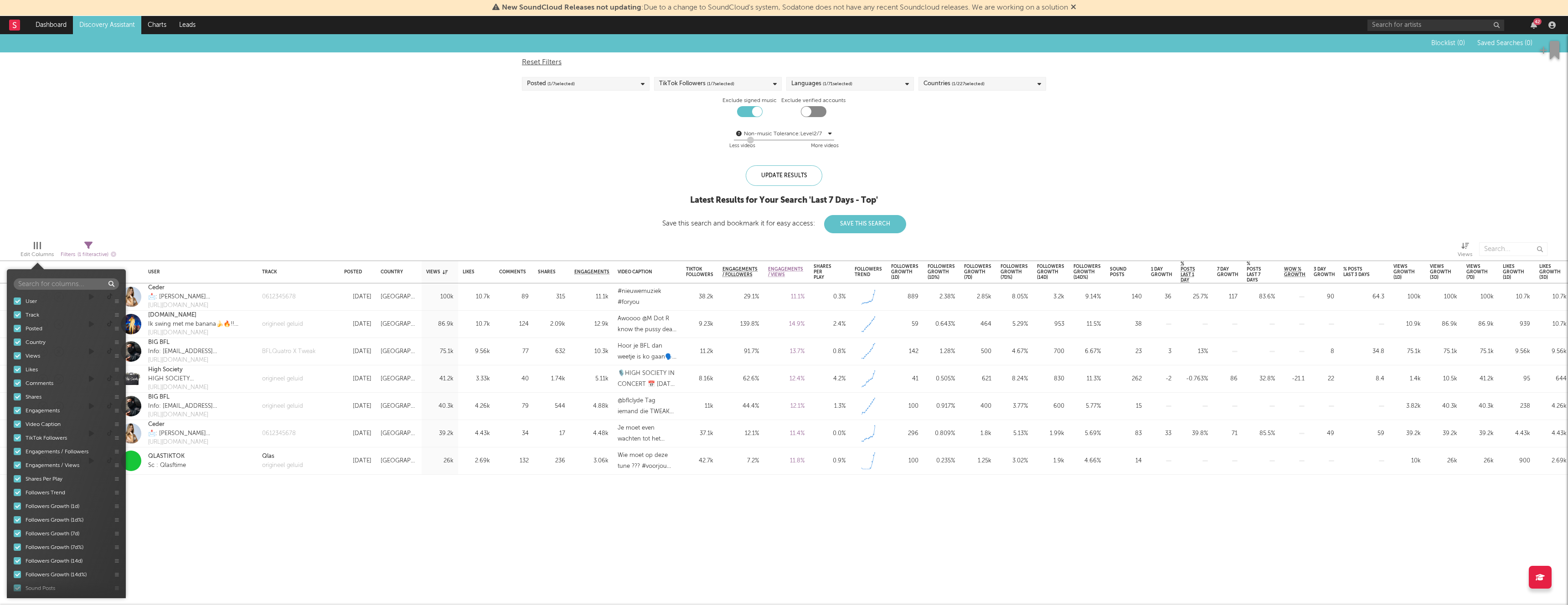
click at [36, 251] on div "Edit Columns" at bounding box center [37, 254] width 33 height 11
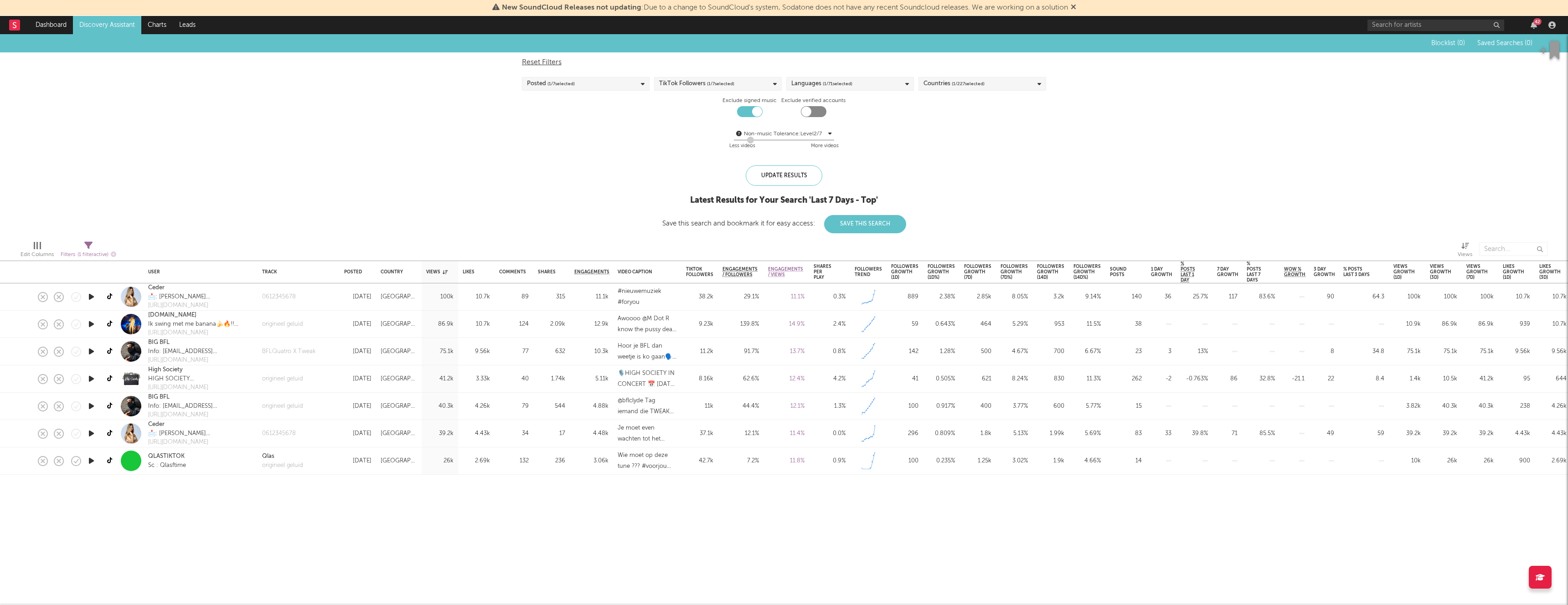
click at [560, 82] on span "( 1 / 7 selected)" at bounding box center [561, 83] width 27 height 11
click at [548, 142] on div "Last 14 Days" at bounding box center [591, 140] width 105 height 11
click at [527, 142] on input "Last 14 Days" at bounding box center [527, 140] width 0 height 11
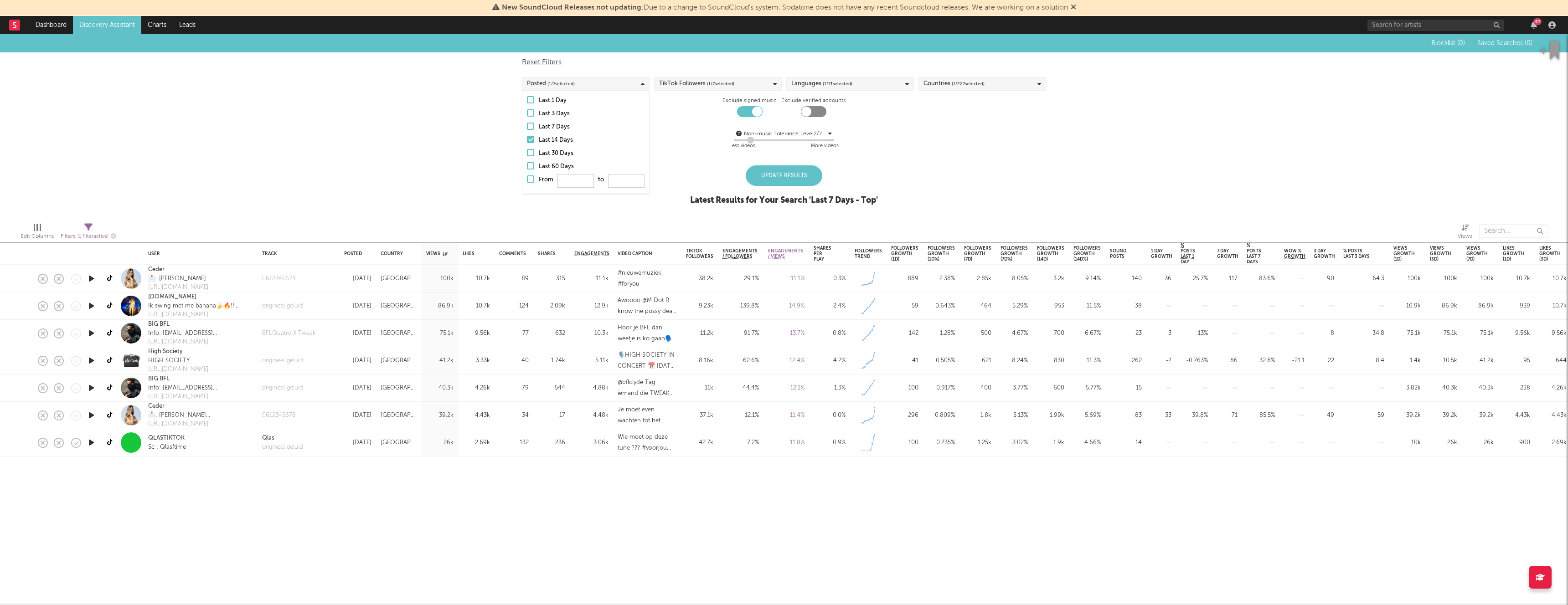
click at [781, 170] on div "Update Results" at bounding box center [784, 176] width 76 height 21
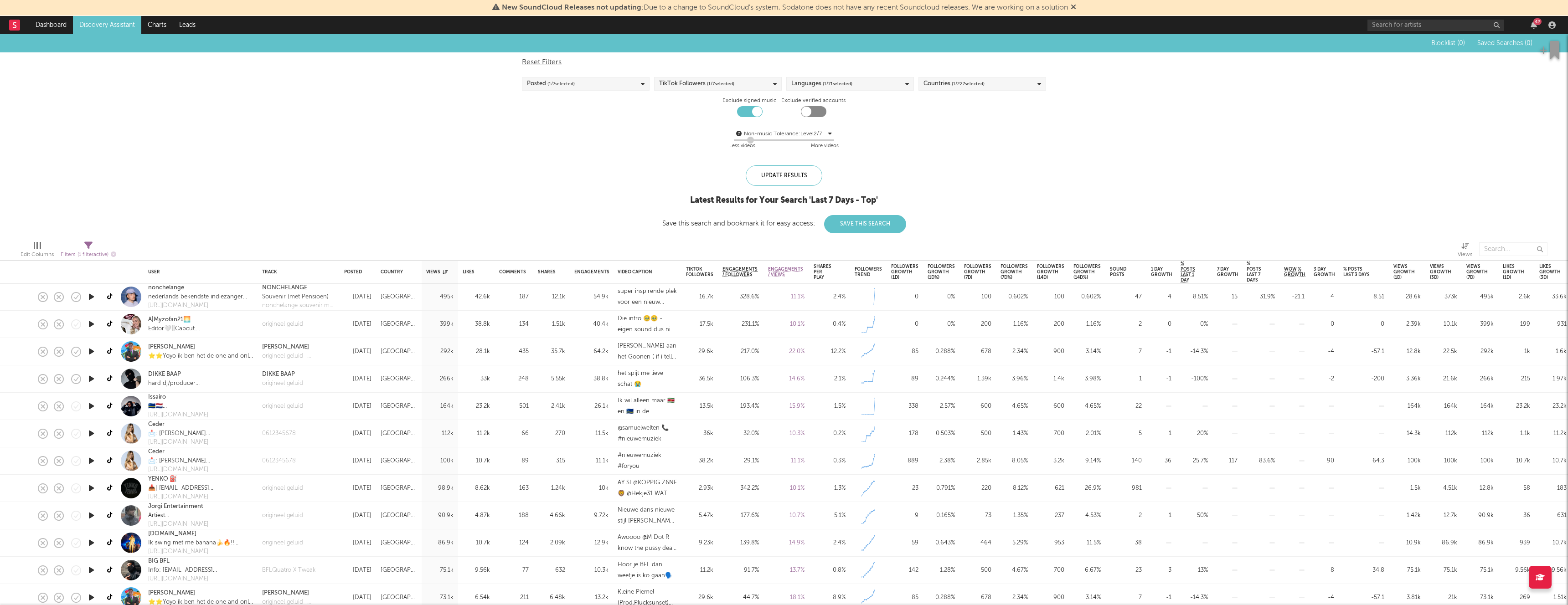
click at [585, 90] on div "Posted ( 1 / 7 selected)" at bounding box center [585, 83] width 127 height 14
click at [586, 85] on div "Posted ( 1 / 7 selected)" at bounding box center [585, 83] width 127 height 14
click at [559, 150] on div "Last 30 Days" at bounding box center [591, 153] width 105 height 11
click at [527, 150] on input "Last 30 Days" at bounding box center [527, 153] width 0 height 11
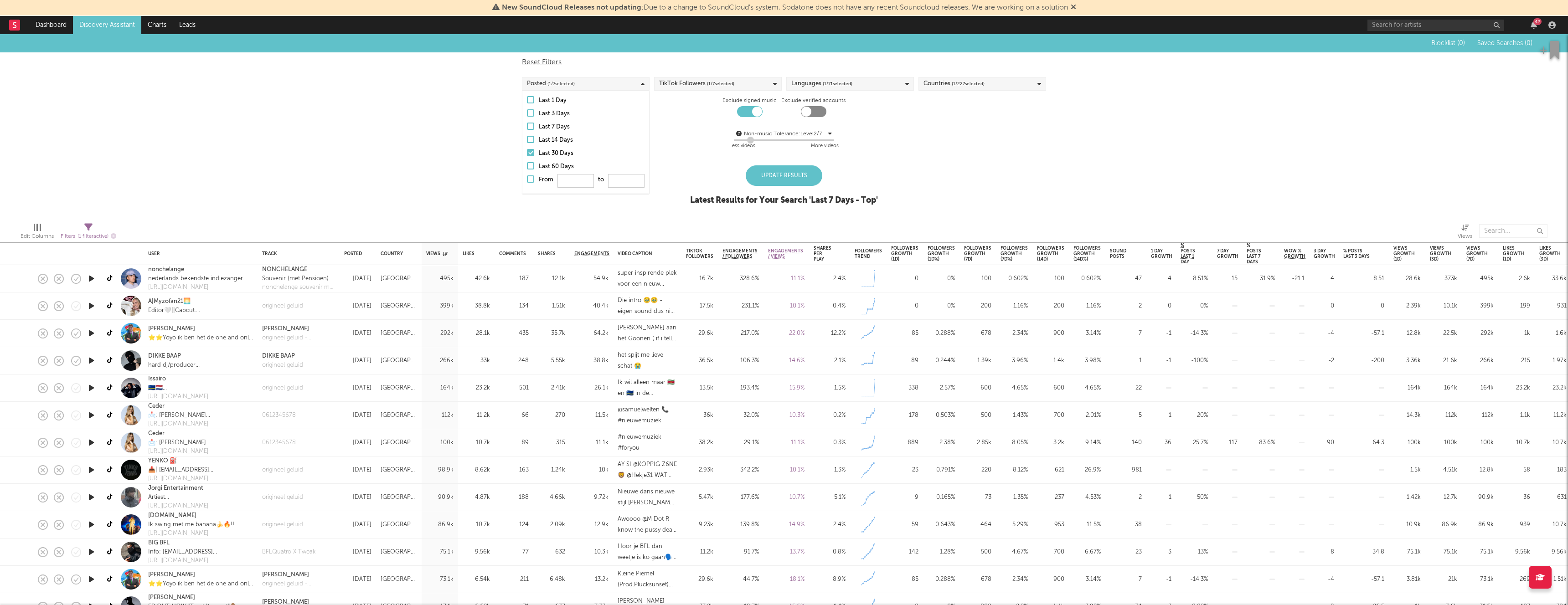
click at [319, 205] on div "Blocklist ( 0 ) Saved Searches ( 0 ) Reset Filters Posted ( 1 / 7 selected) Tik…" at bounding box center [784, 125] width 1568 height 181
click at [807, 186] on div "Update Results Latest Results for Your Search ' Last 7 Days - Top '" at bounding box center [784, 190] width 188 height 50
click at [802, 183] on div "Update Results" at bounding box center [784, 176] width 76 height 21
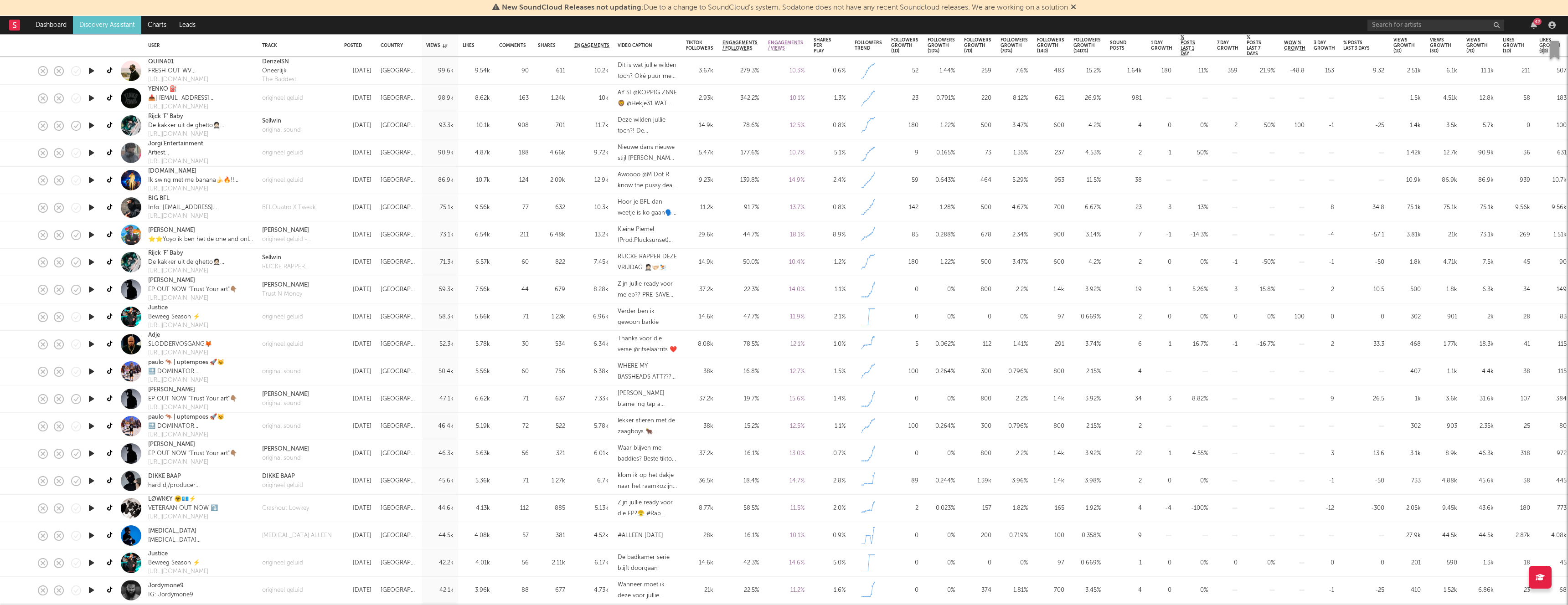
click at [154, 309] on link "Justice" at bounding box center [158, 308] width 20 height 9
click at [184, 573] on div "[URL][DOMAIN_NAME]" at bounding box center [178, 572] width 60 height 9
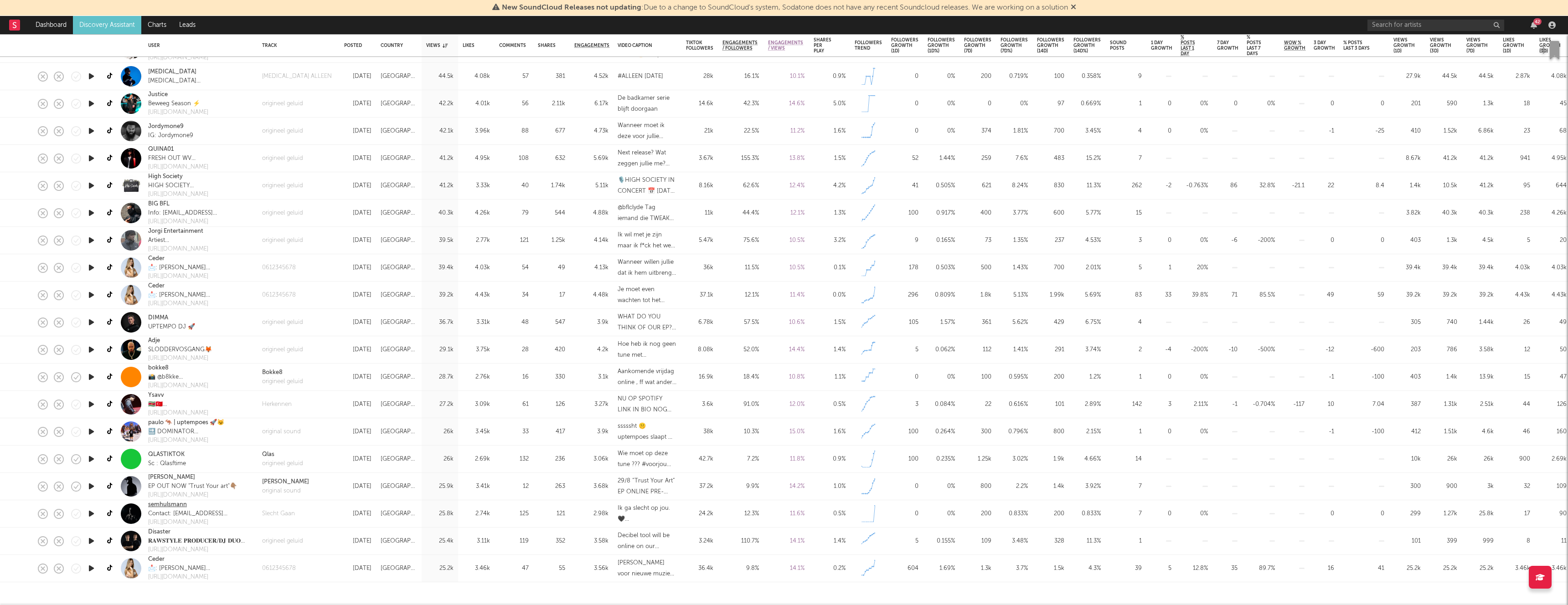
click at [173, 504] on link "semhulsmann" at bounding box center [167, 505] width 38 height 9
click at [182, 421] on link "paulo 🦘 | uptempoes 🚀😼" at bounding box center [186, 423] width 76 height 9
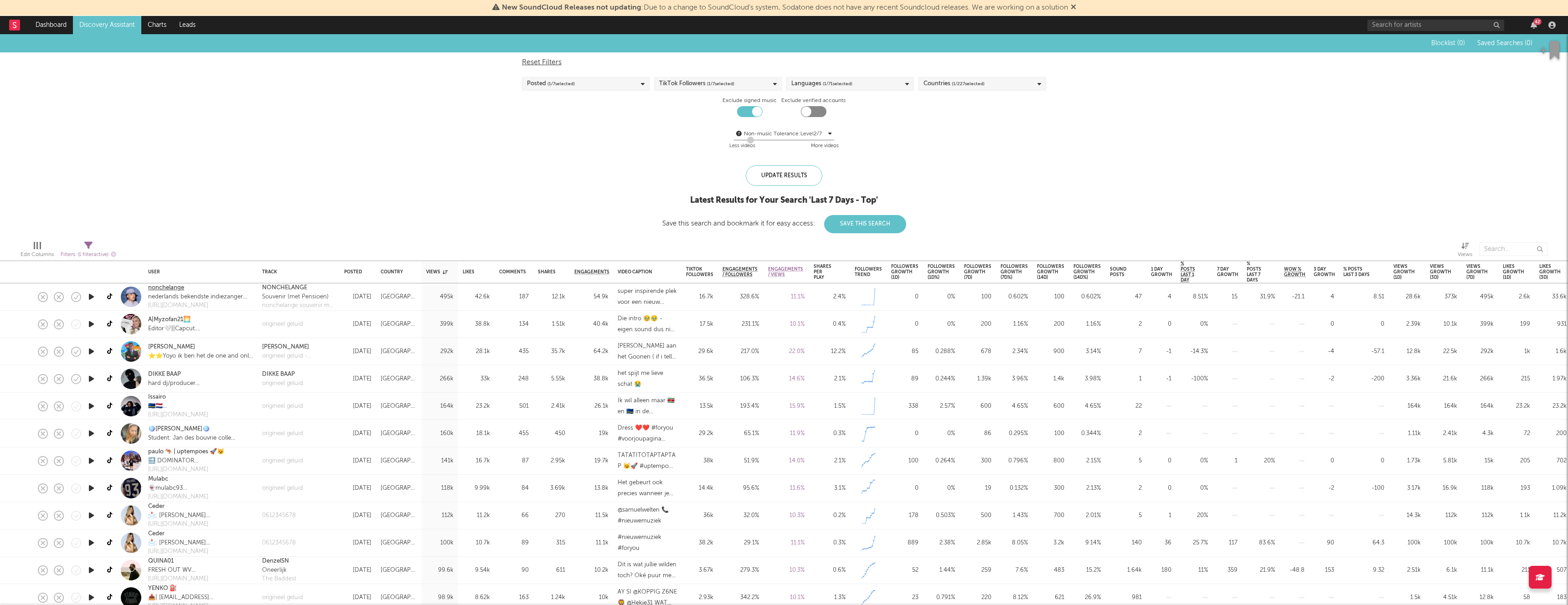
click at [180, 289] on link "nonchelange" at bounding box center [166, 288] width 36 height 9
click at [831, 225] on button "Save This Search" at bounding box center [865, 223] width 82 height 18
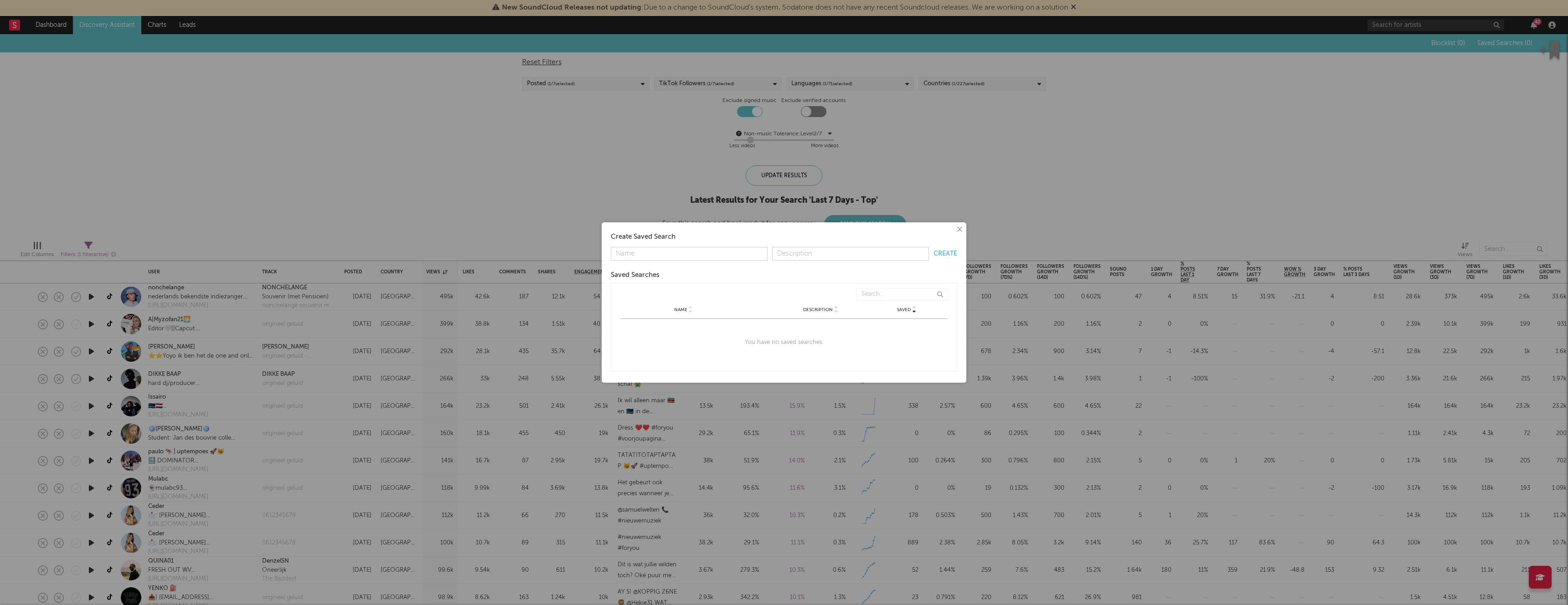
click at [956, 227] on button "×" at bounding box center [959, 229] width 10 height 10
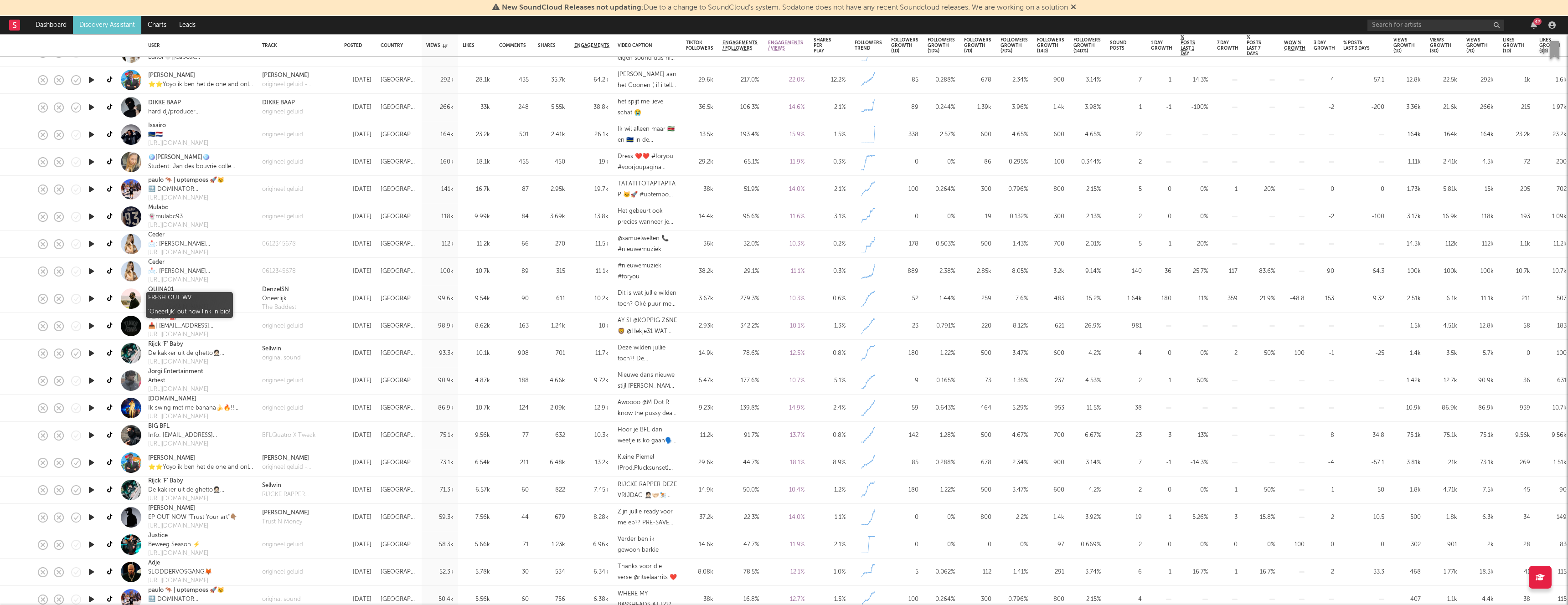
click at [162, 298] on div "FRESH OUT WV 'Oneerlijk' out now link in bio!" at bounding box center [189, 299] width 82 height 9
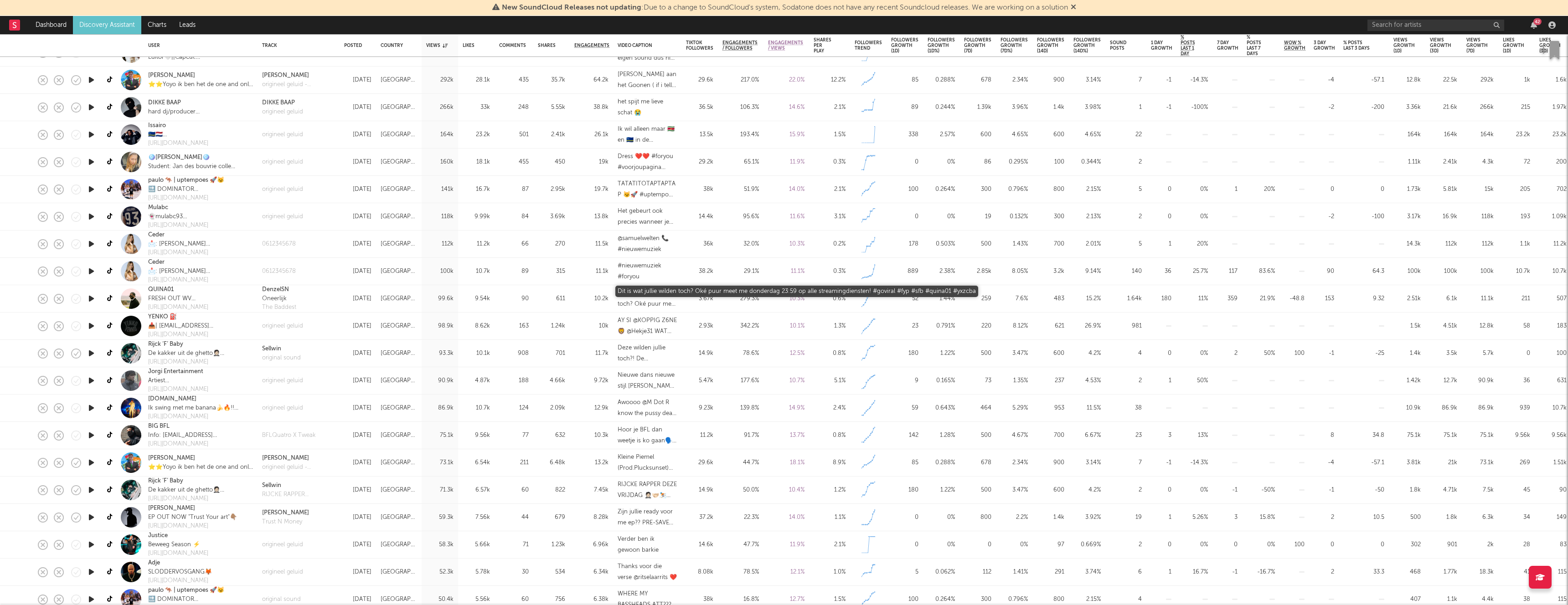
click at [654, 293] on div "Dit is wat jullie wilden toch? Oké puur meet me donderdag 23:59 op alle streami…" at bounding box center [646, 298] width 59 height 22
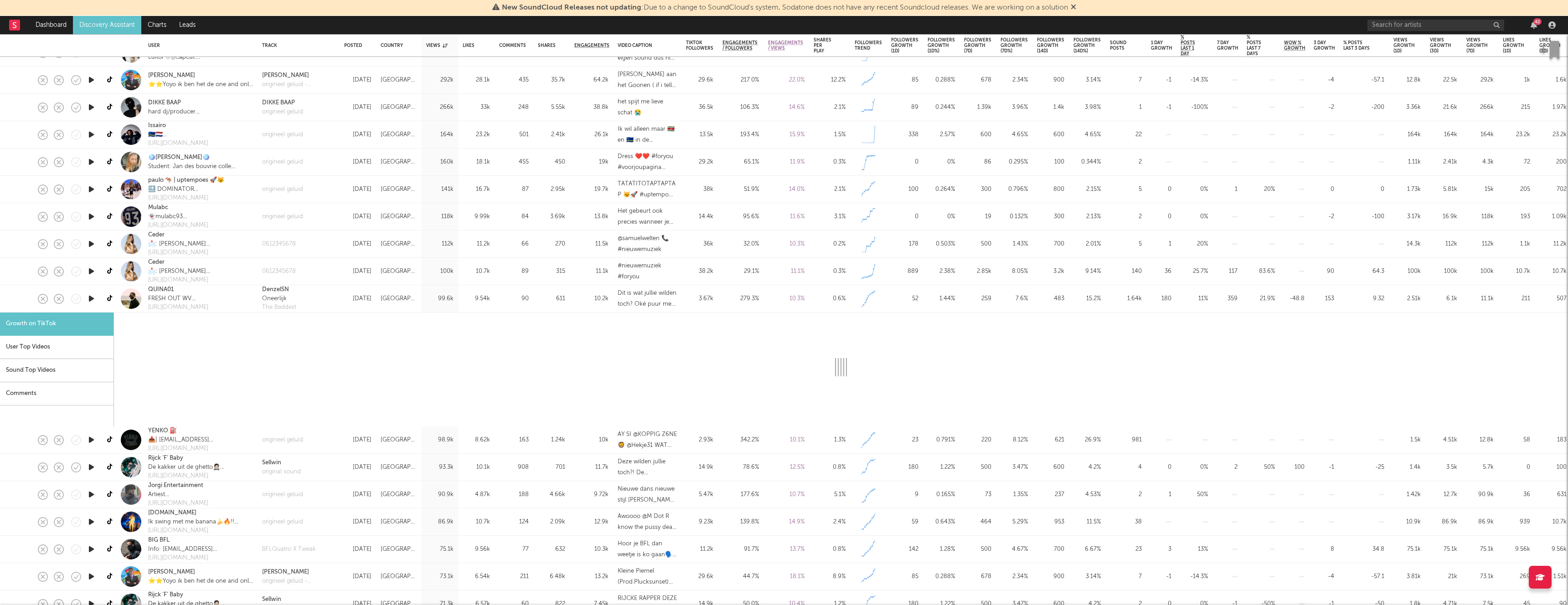
select select "1m"
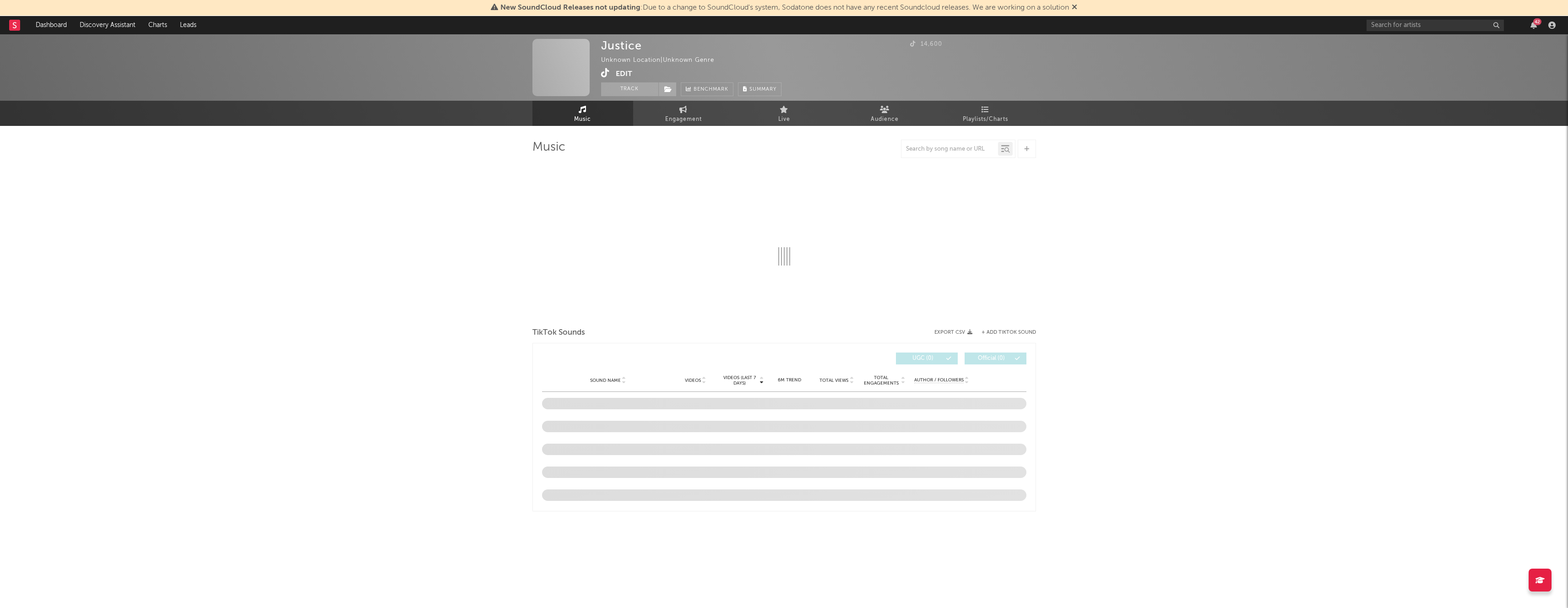
select select "1w"
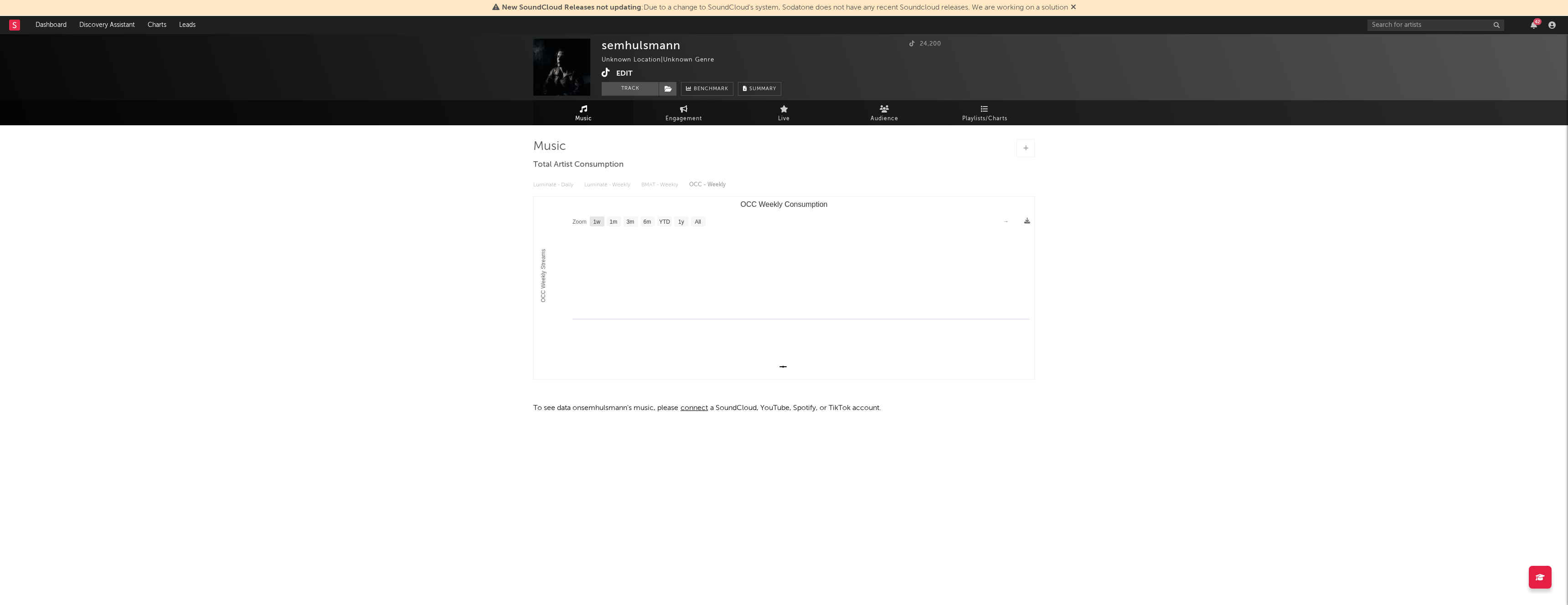
click at [600, 225] on rect "OCC Weekly Consumption" at bounding box center [597, 221] width 15 height 10
click at [599, 223] on text "1w" at bounding box center [597, 222] width 7 height 7
select select "1w"
click at [711, 178] on div "Luminate - Daily Luminate - Weekly BMAT - Weekly OCC - Weekly" at bounding box center [784, 184] width 501 height 15
click at [677, 123] on span "Engagement" at bounding box center [684, 119] width 36 height 11
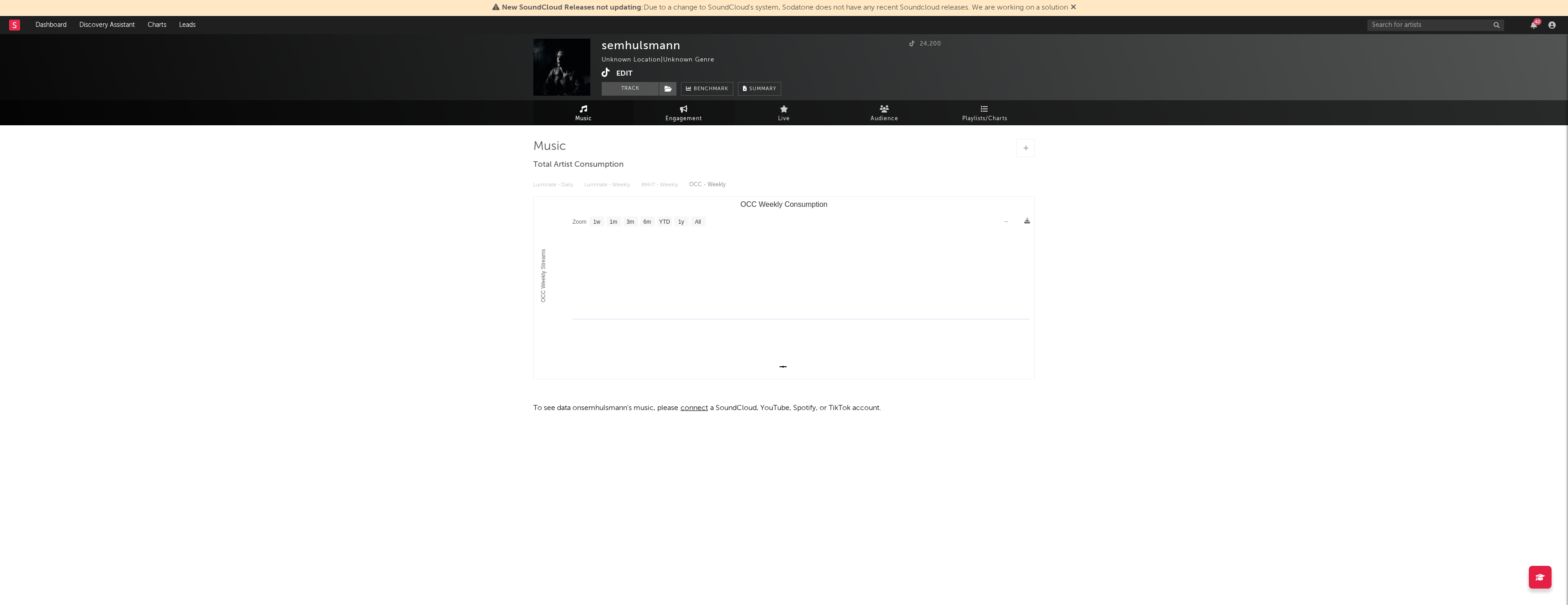
select select "1w"
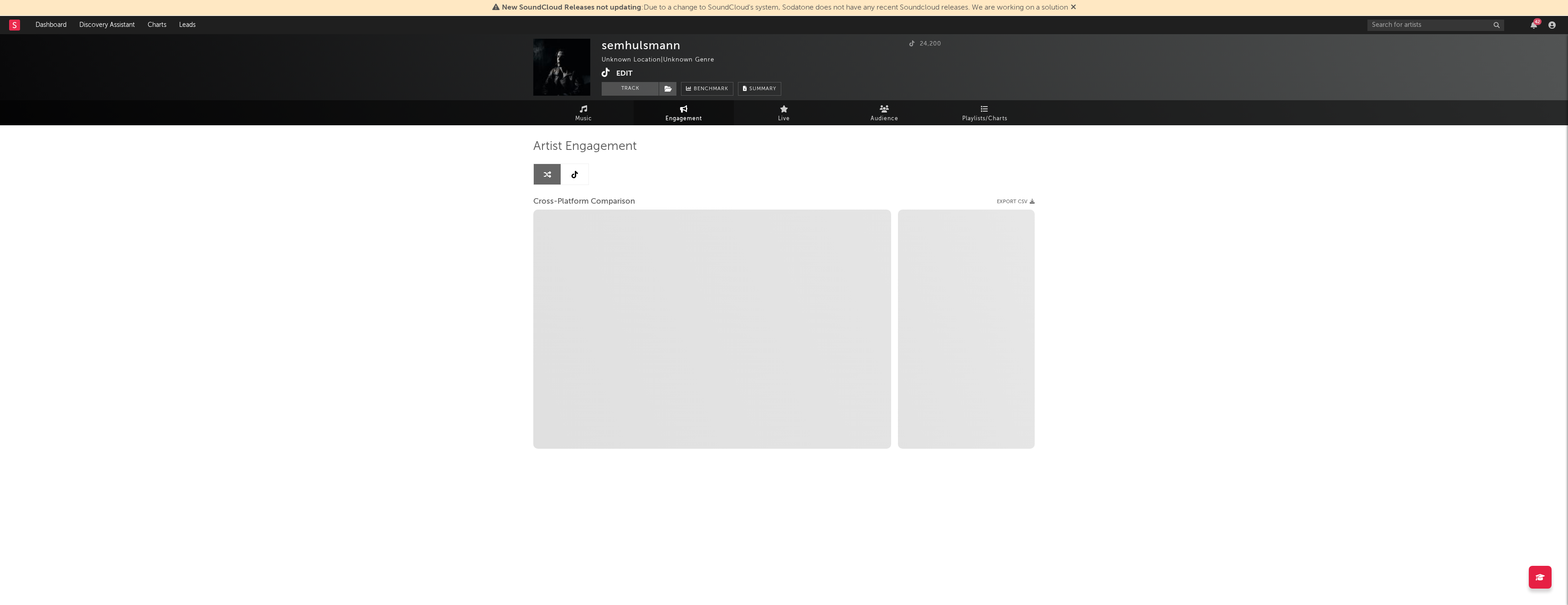
select select "1m"
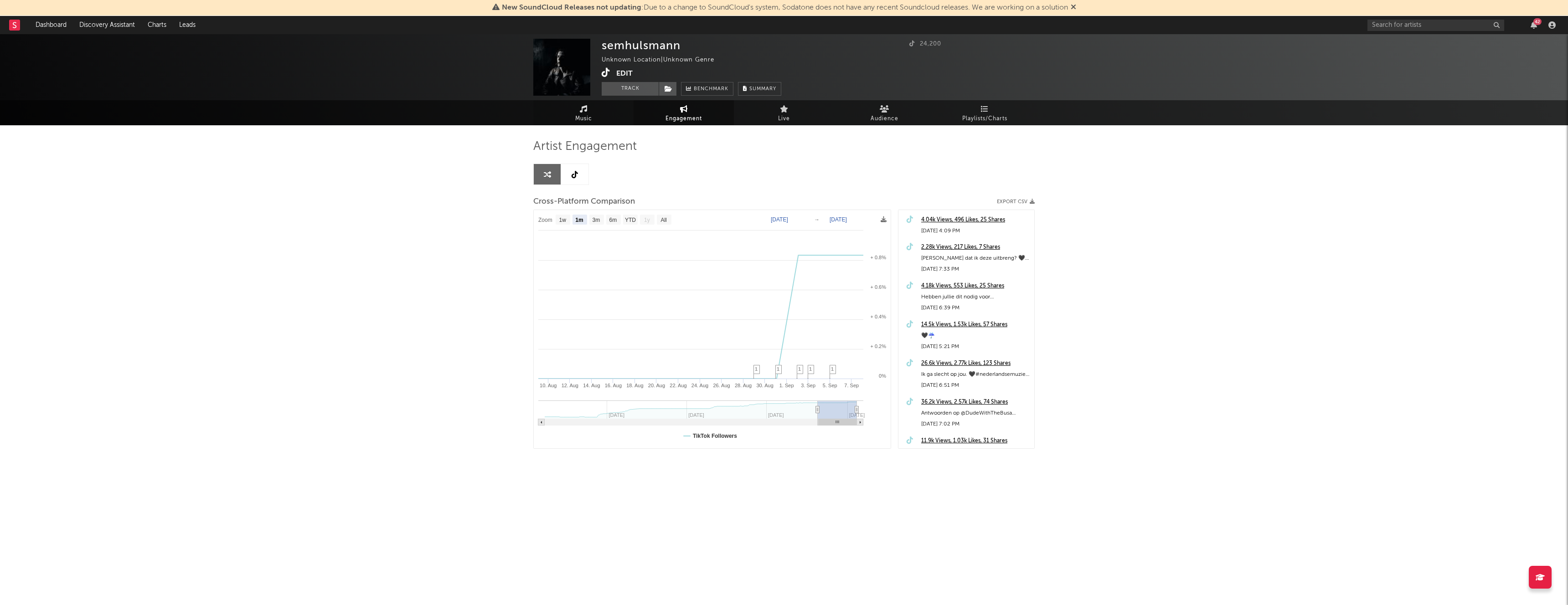
click at [593, 115] on link "Music" at bounding box center [583, 113] width 100 height 25
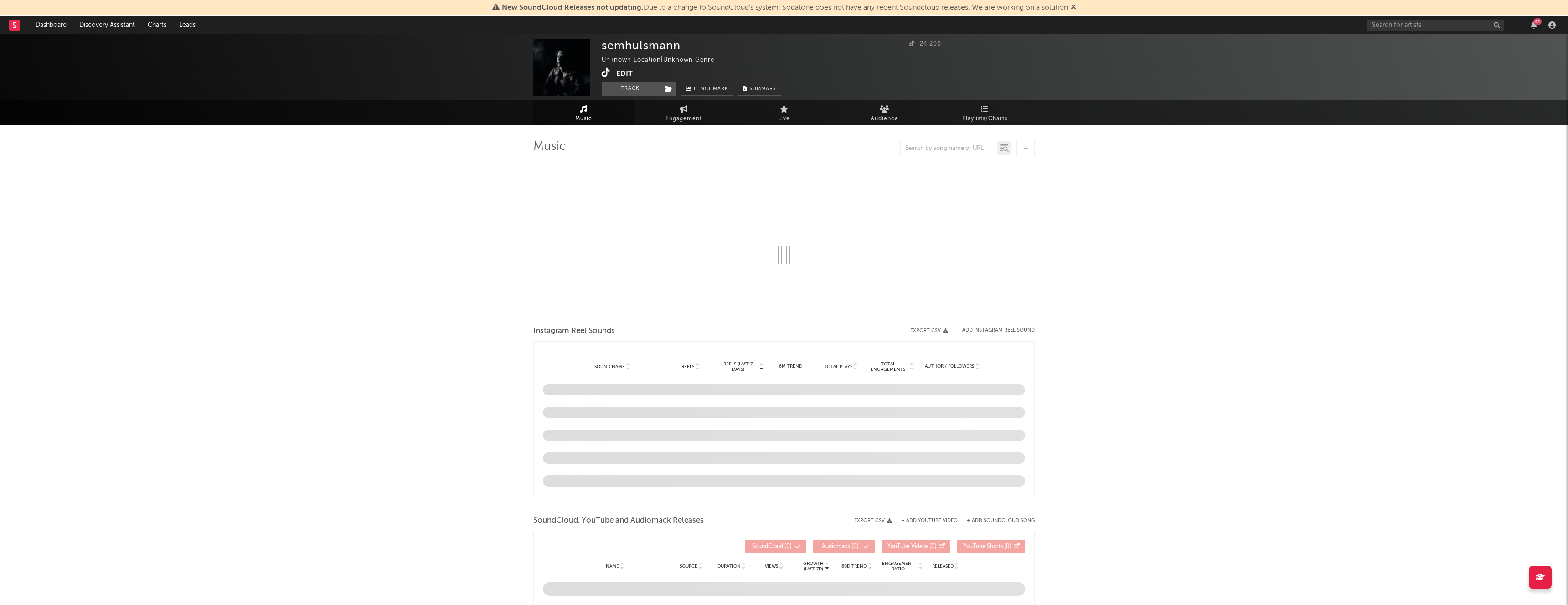
select select "1w"
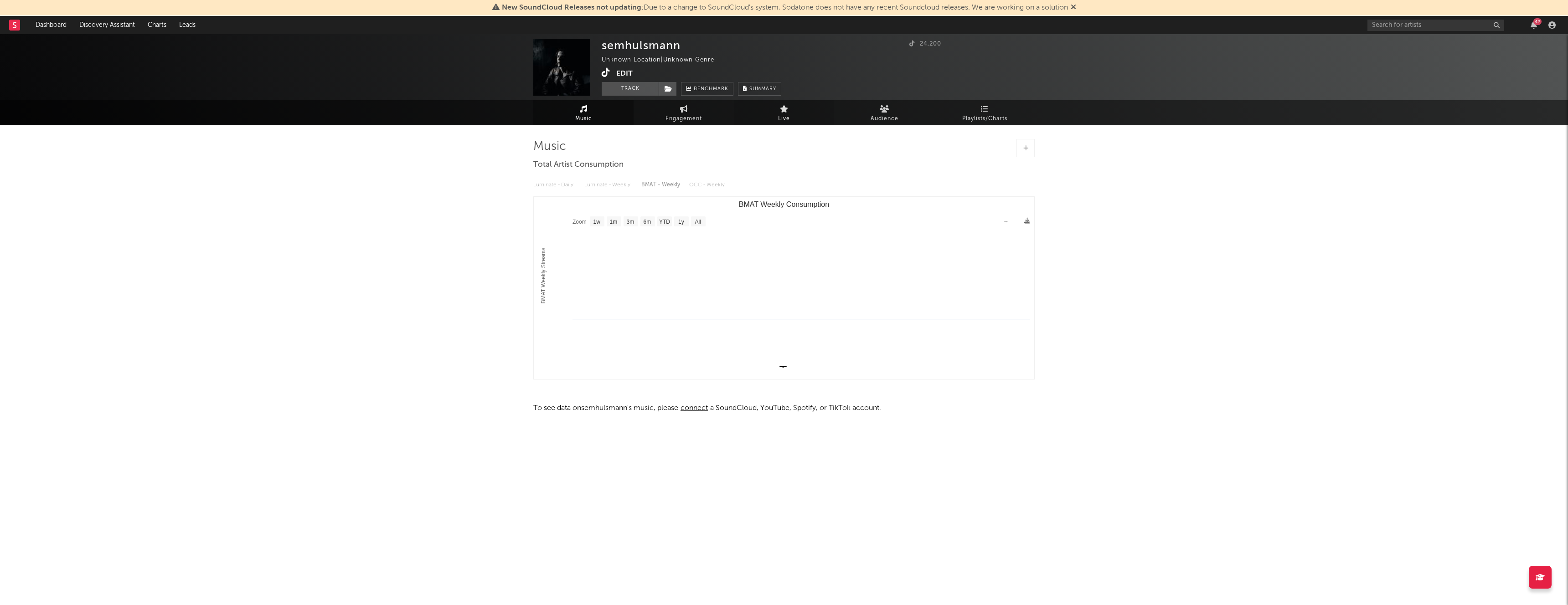
click at [790, 110] on link "Live" at bounding box center [784, 113] width 100 height 25
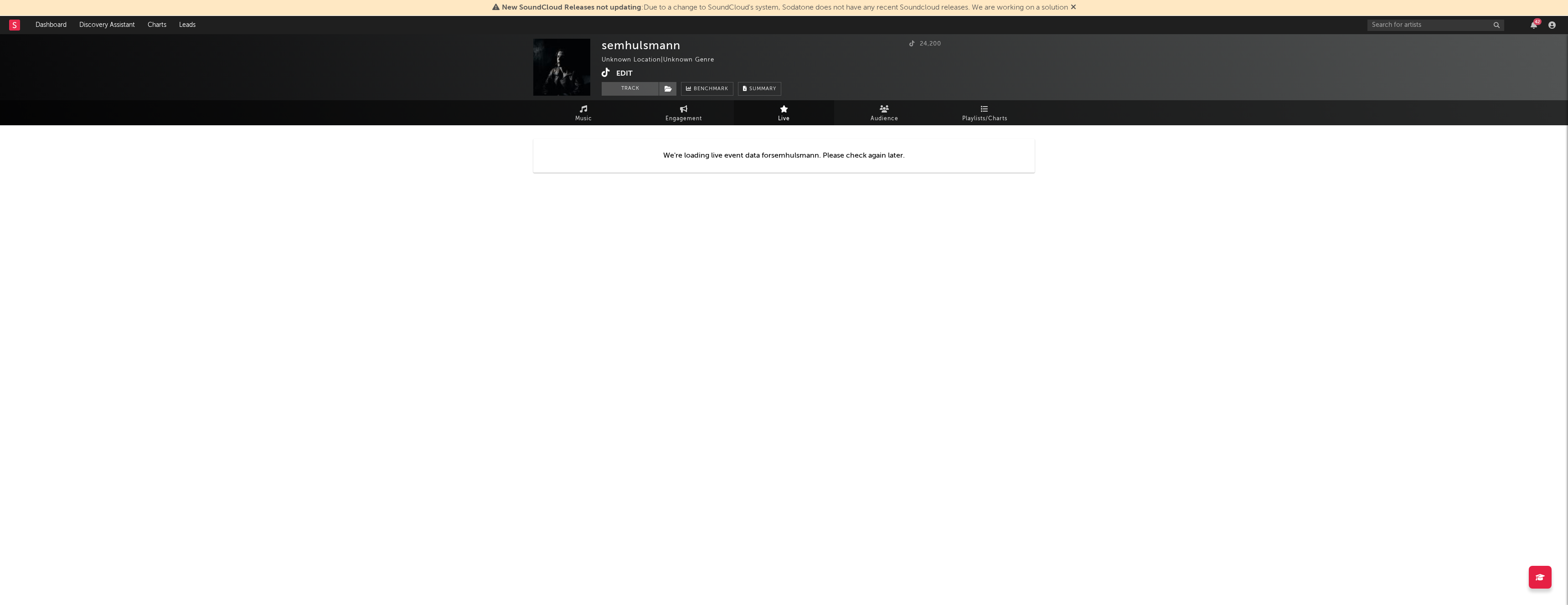
click at [737, 152] on div "We're loading live event data for semhulsmann . Please check again later." at bounding box center [784, 156] width 501 height 34
click at [572, 111] on link "Music" at bounding box center [583, 113] width 100 height 25
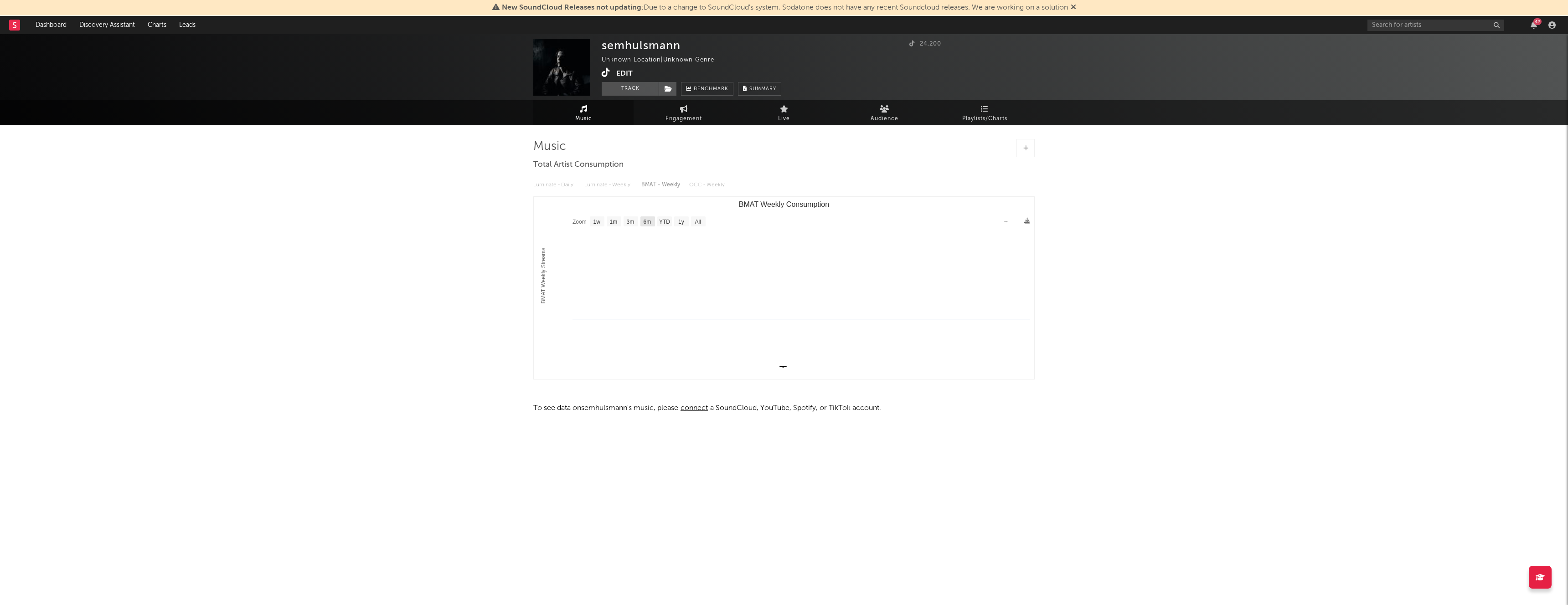
click at [643, 217] on rect "BMAT Weekly Consumption" at bounding box center [648, 221] width 15 height 10
select select "6m"
type input "1970-01-01"
type input "1970-07-01"
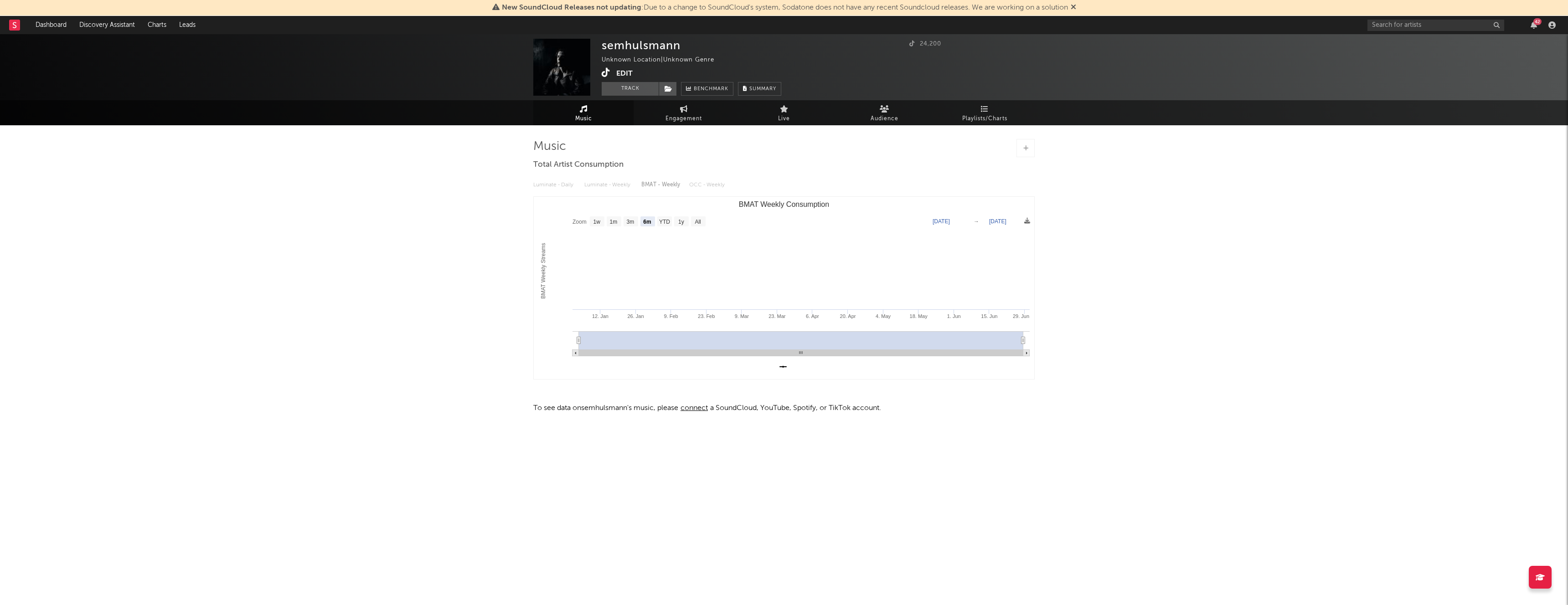
click at [706, 217] on rect "BMAT Weekly Consumption" at bounding box center [784, 288] width 501 height 182
click at [697, 224] on text "All" at bounding box center [697, 222] width 6 height 7
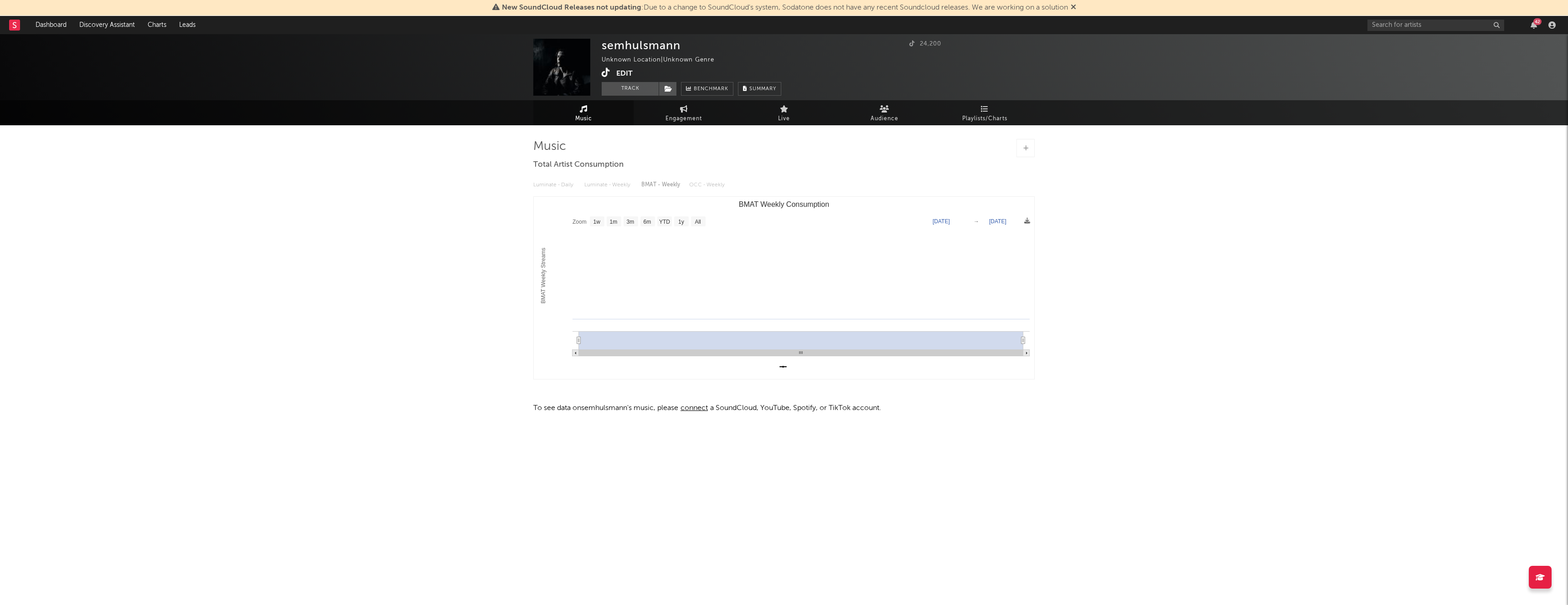
select select "All"
click at [977, 126] on div "Music Total Artist Consumption Luminate - Daily Luminate - Weekly BMAT - Weekly…" at bounding box center [784, 280] width 501 height 309
click at [977, 122] on span "Playlists/Charts" at bounding box center [985, 119] width 45 height 11
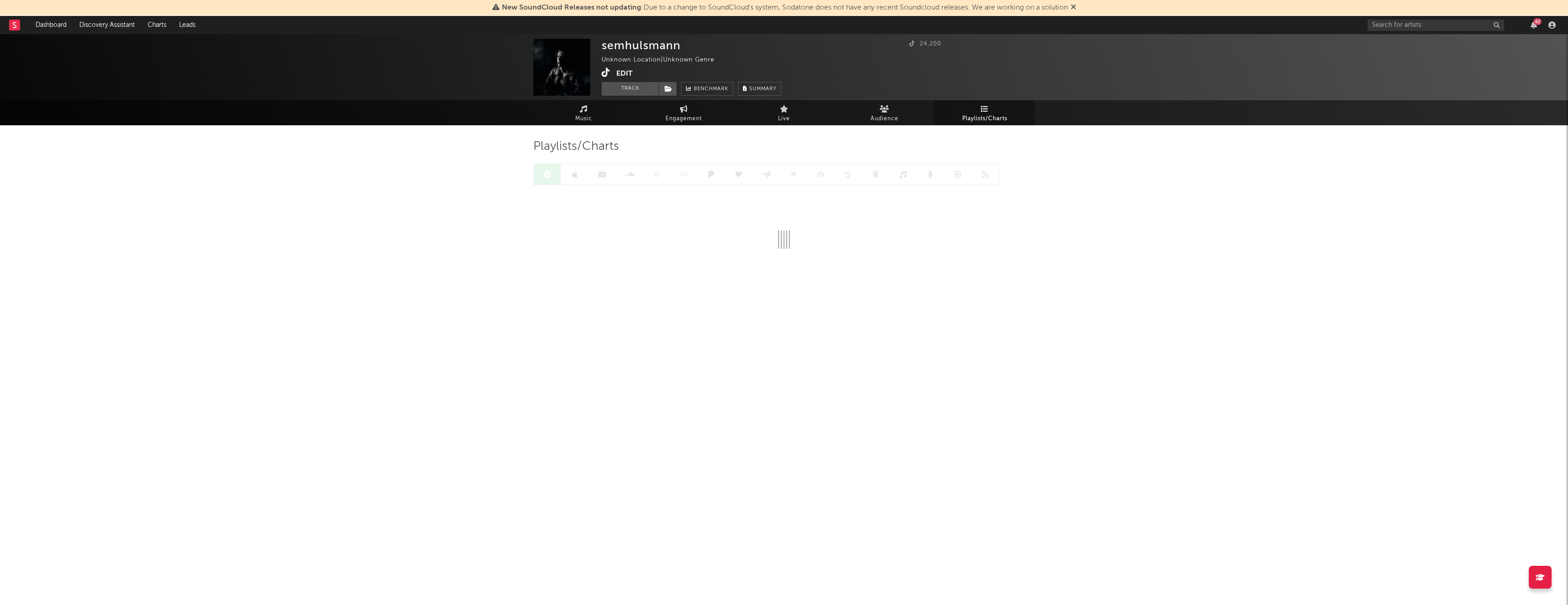
click at [981, 111] on icon at bounding box center [985, 109] width 8 height 7
click at [882, 111] on icon at bounding box center [884, 109] width 9 height 7
click at [886, 110] on icon at bounding box center [884, 109] width 9 height 7
click at [804, 119] on link "Live" at bounding box center [784, 113] width 100 height 25
click at [663, 117] on link "Engagement" at bounding box center [683, 113] width 100 height 25
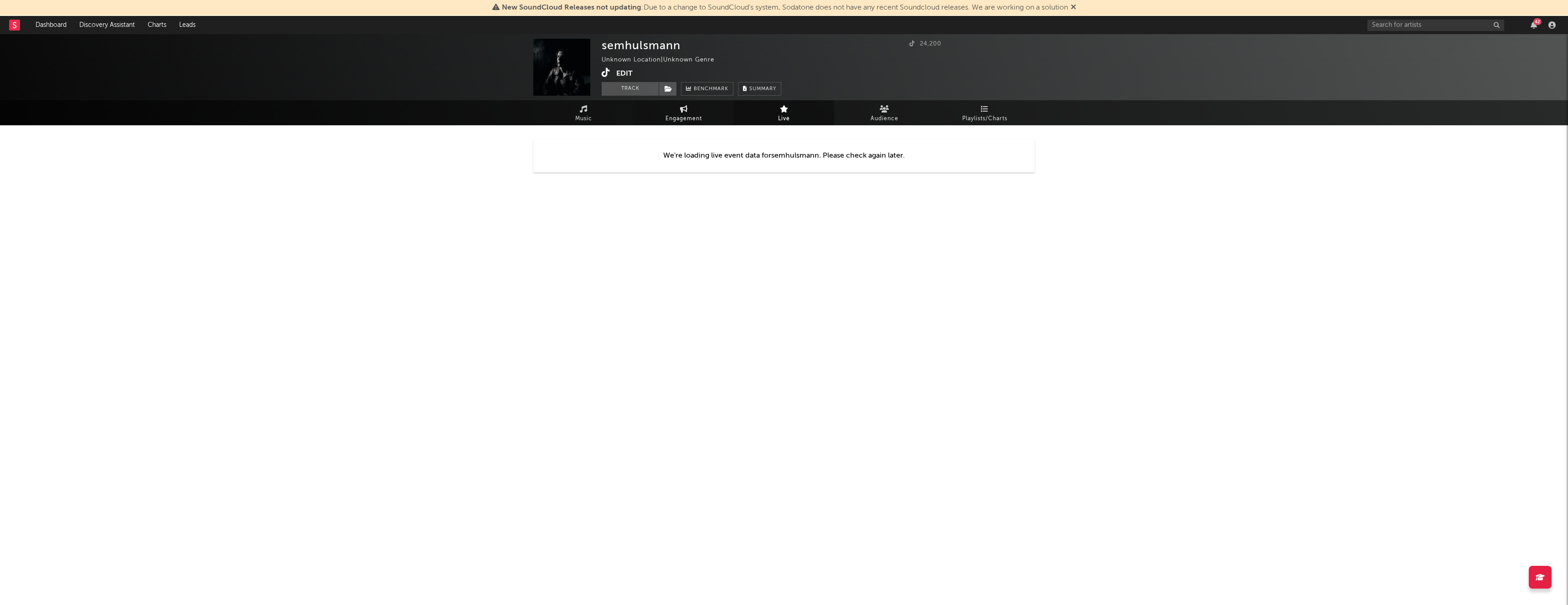
select select "1w"
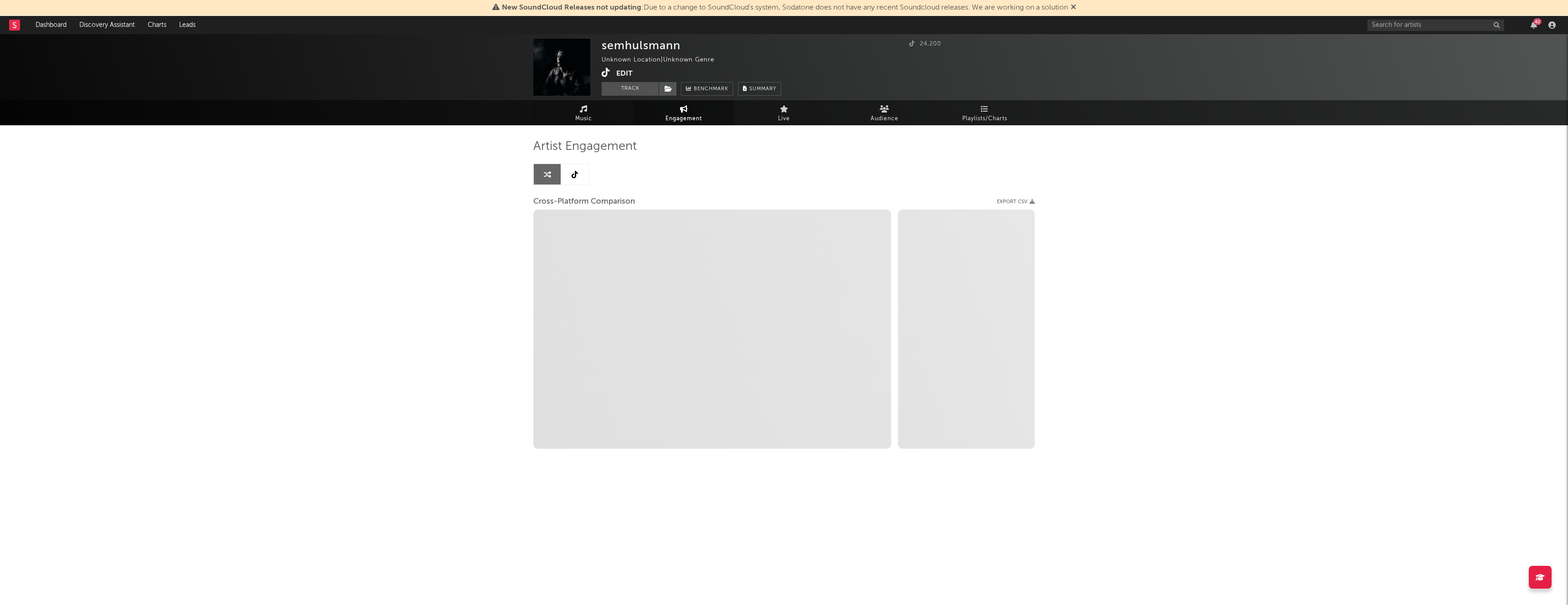
click at [581, 121] on span "Music" at bounding box center [583, 119] width 17 height 11
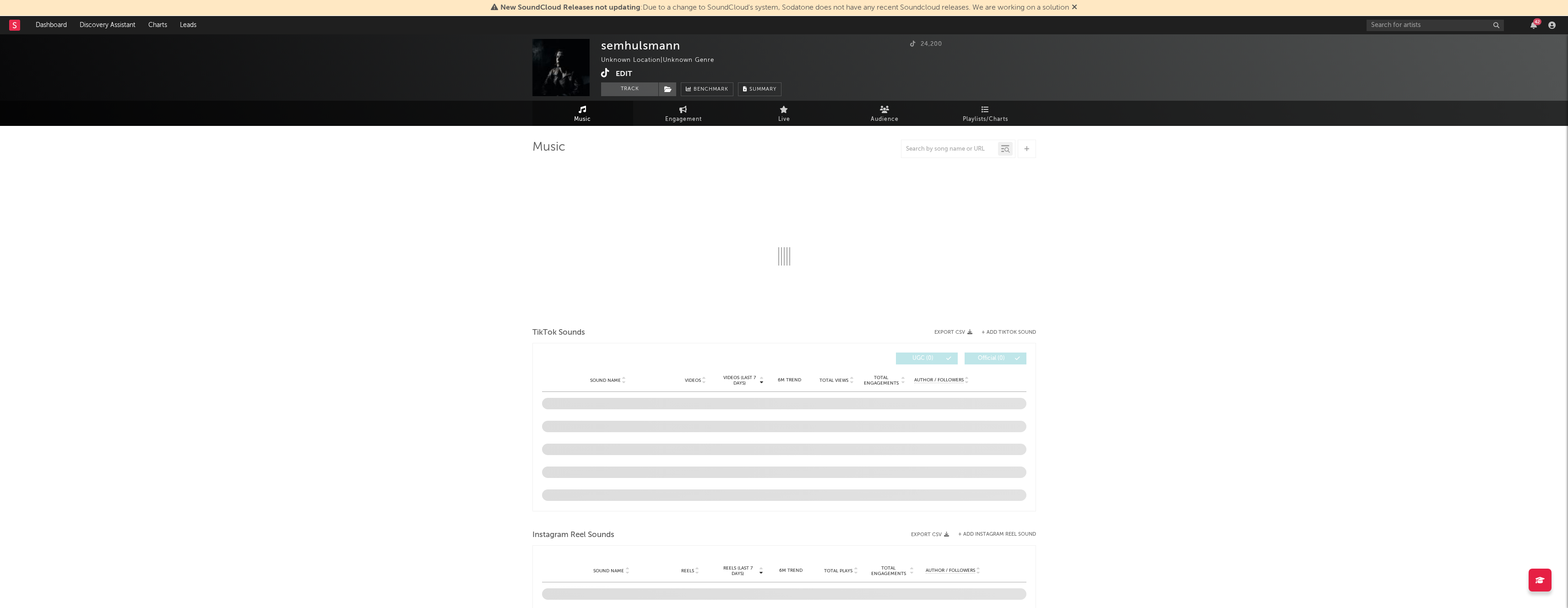
select select "1w"
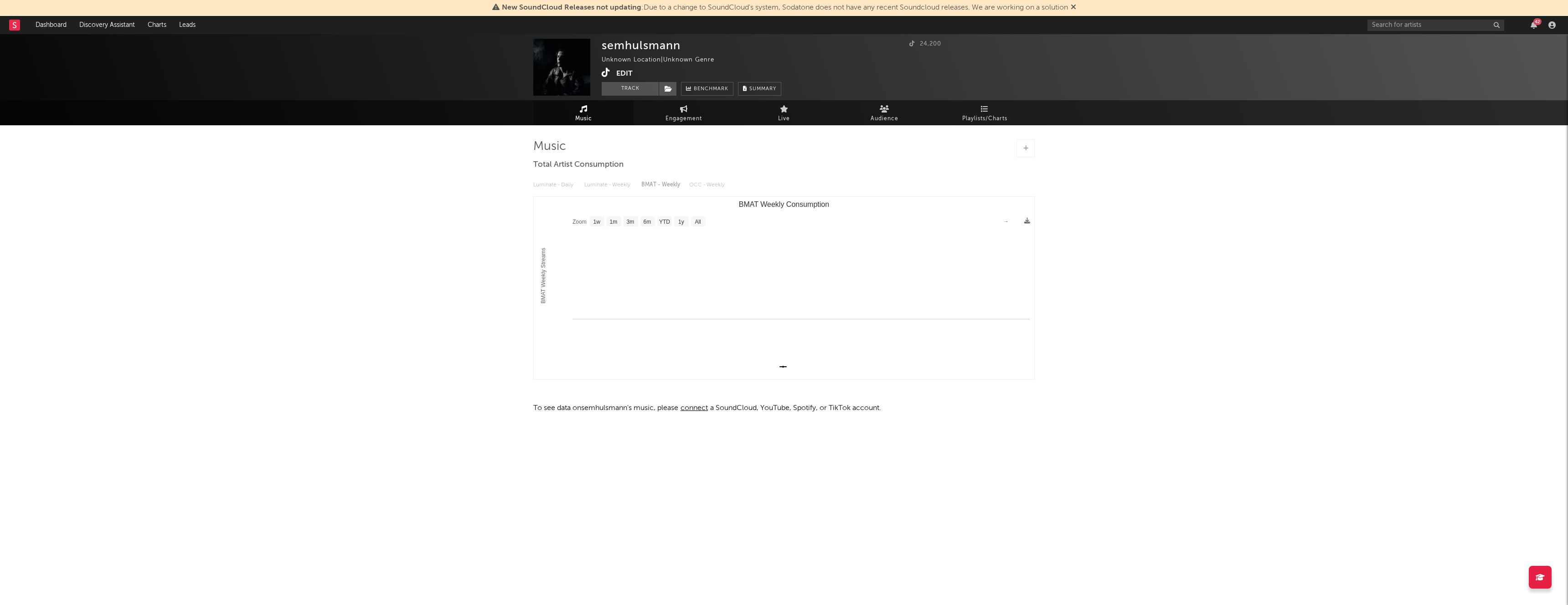
select select "1m"
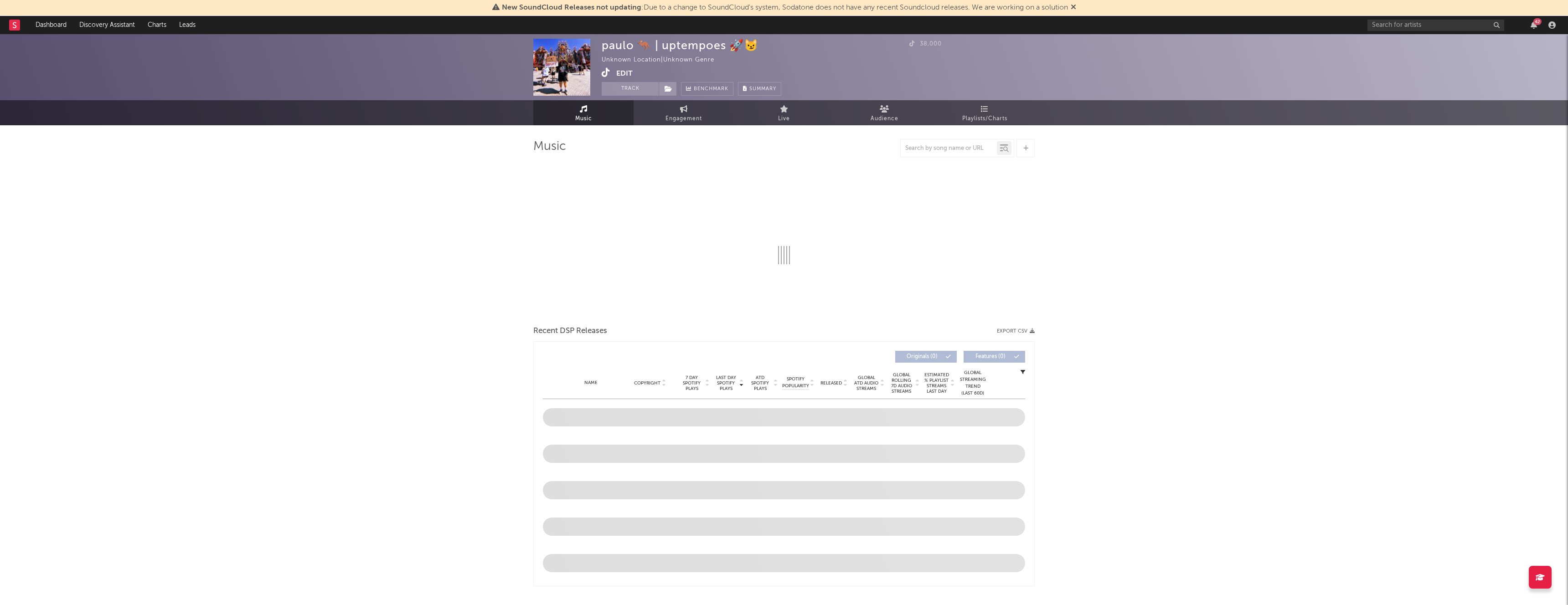
select select "1w"
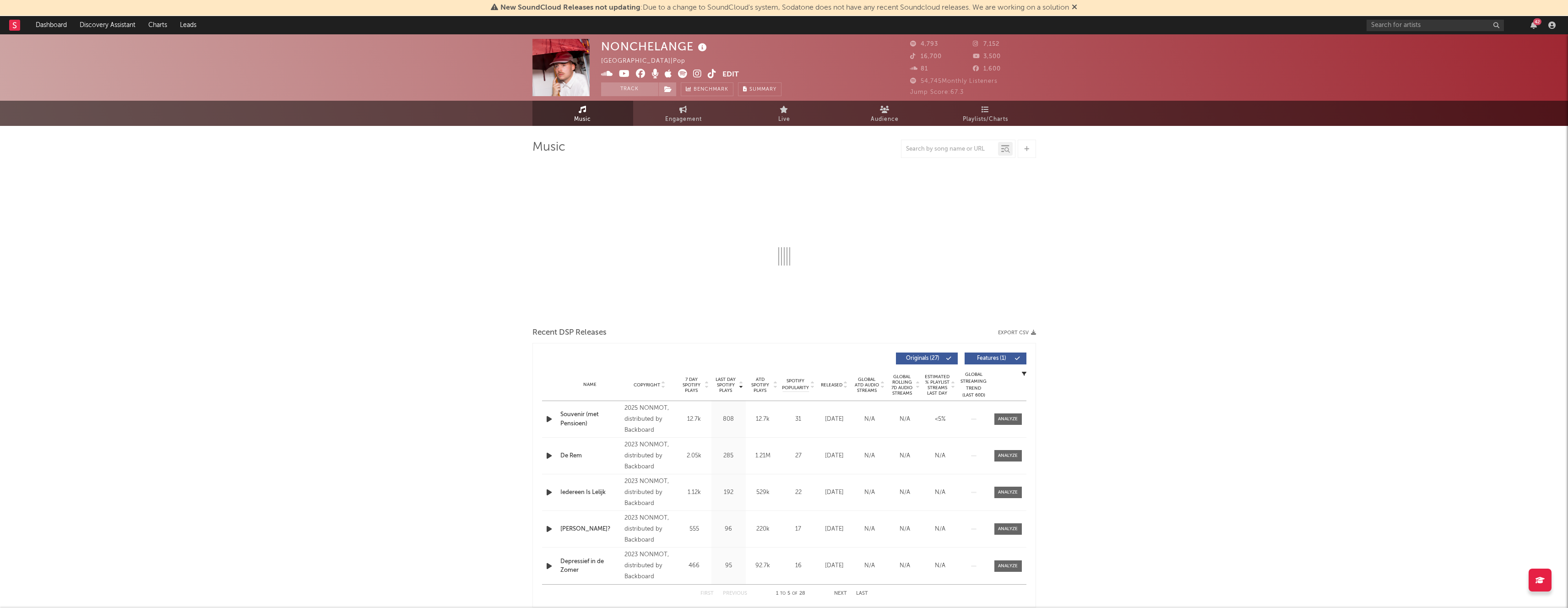
select select "6m"
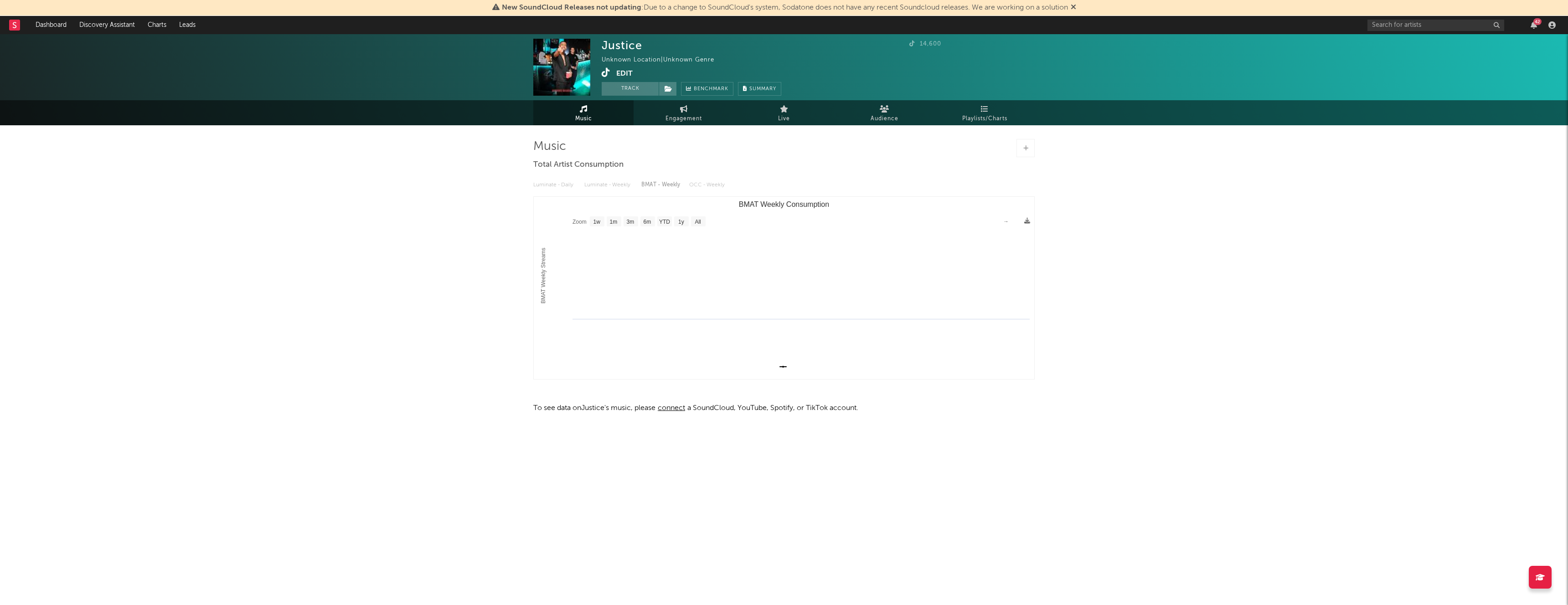
select select "1w"
